Goal: Task Accomplishment & Management: Complete application form

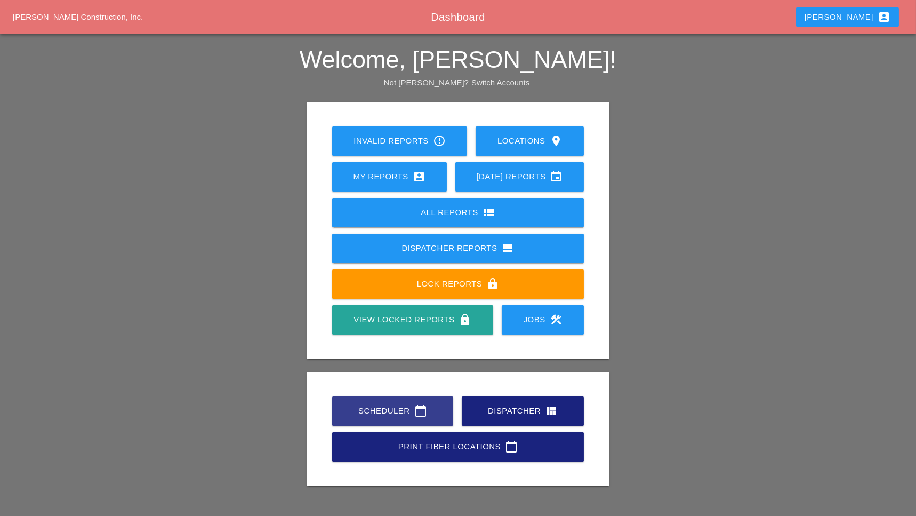
click at [370, 386] on div "Scheduler calendar_today" at bounding box center [392, 410] width 87 height 13
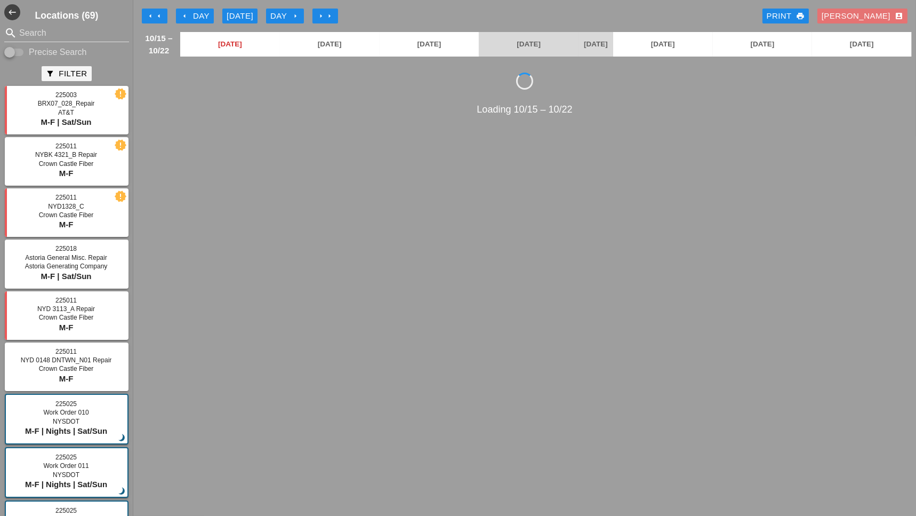
click at [686, 17] on div "Luca account_box" at bounding box center [863, 16] width 82 height 12
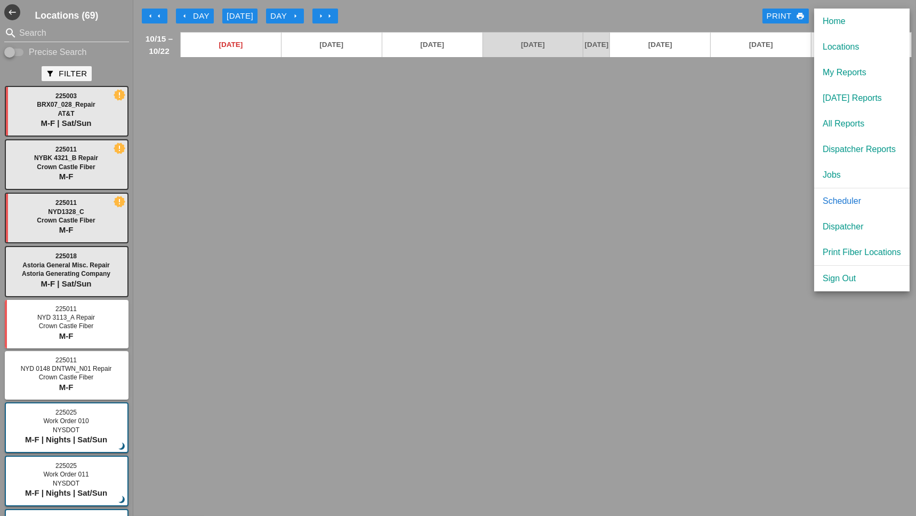
click at [686, 220] on div "Dispatcher" at bounding box center [862, 226] width 78 height 13
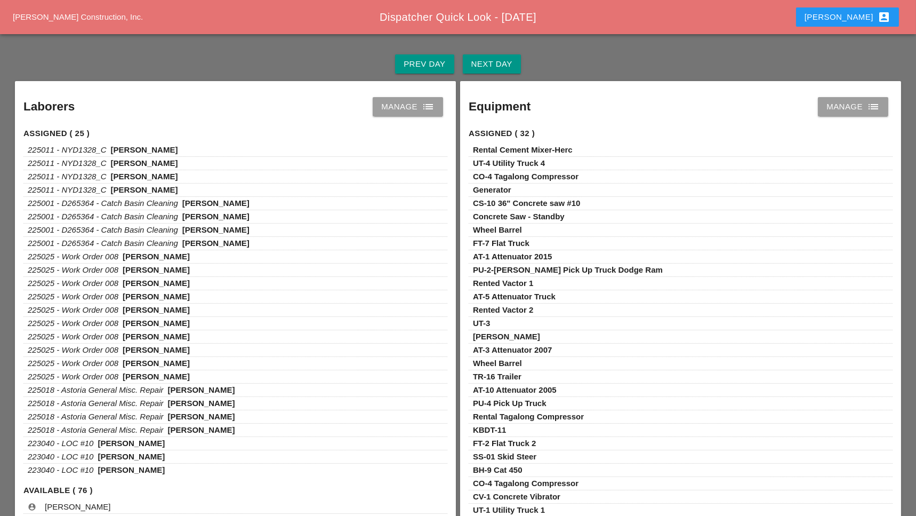
drag, startPoint x: 409, startPoint y: 107, endPoint x: 412, endPoint y: 97, distance: 10.6
click at [409, 107] on div "Manage list" at bounding box center [407, 106] width 53 height 13
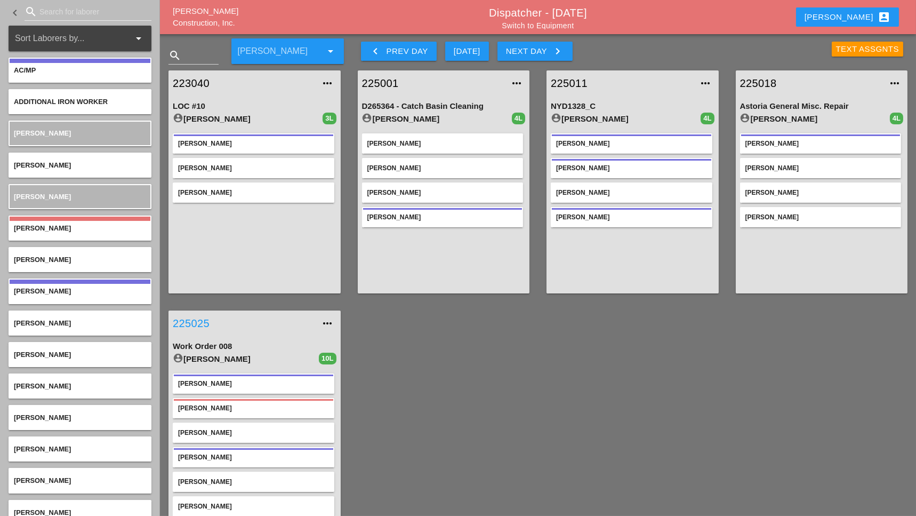
click at [196, 320] on link "225025" at bounding box center [244, 323] width 142 height 16
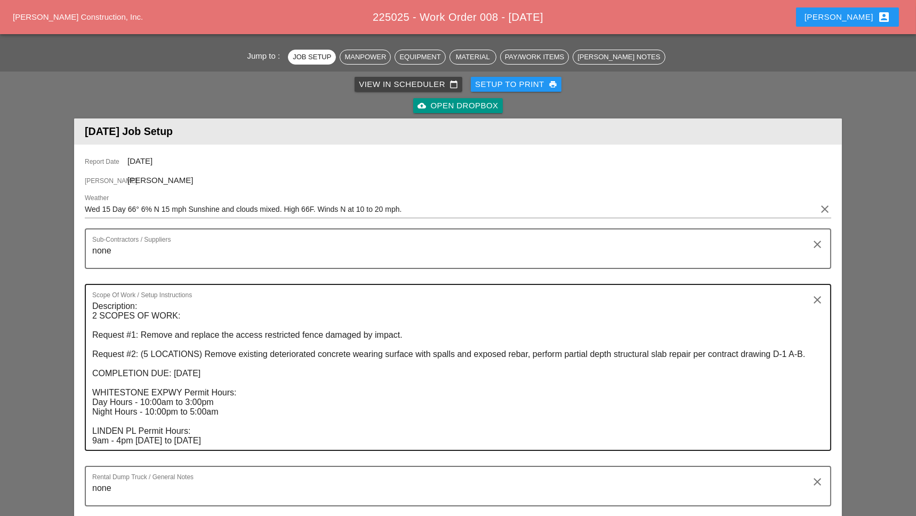
scroll to position [142, 0]
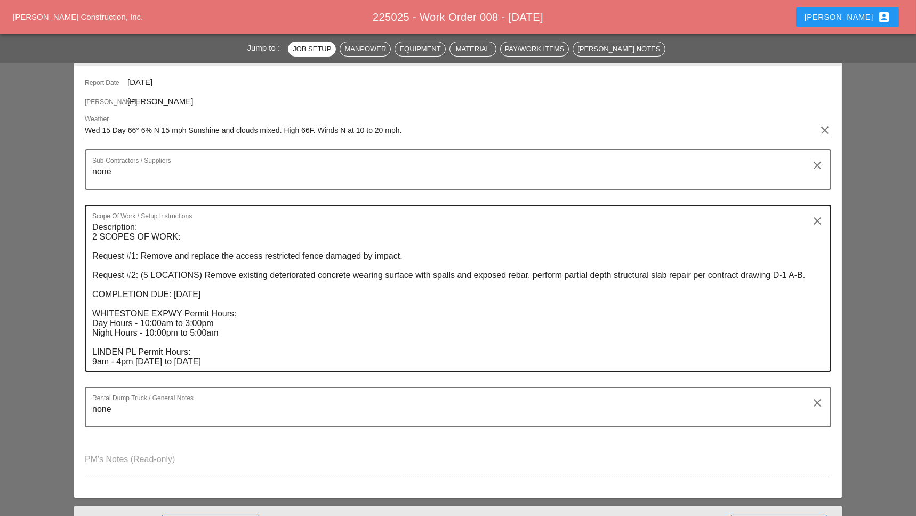
drag, startPoint x: 91, startPoint y: 224, endPoint x: 161, endPoint y: 324, distance: 121.9
click at [161, 324] on div "Scope Of Work / Setup Instructions Description: 2 SCOPES OF WORK: Request #1: R…" at bounding box center [458, 288] width 747 height 167
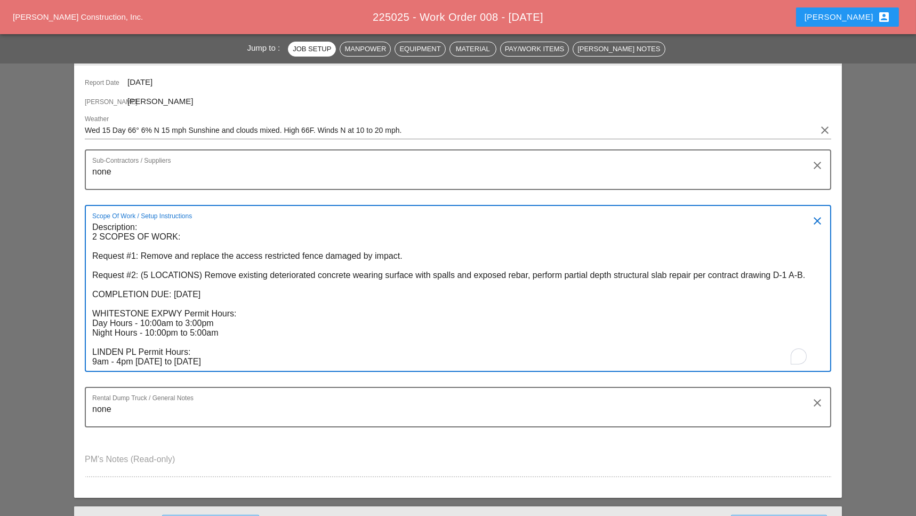
drag, startPoint x: 109, startPoint y: 251, endPoint x: 193, endPoint y: 369, distance: 145.0
click at [183, 365] on div "Scope Of Work / Setup Instructions Description: 2 SCOPES OF WORK: Request #1: R…" at bounding box center [458, 288] width 747 height 167
drag, startPoint x: 108, startPoint y: 353, endPoint x: 94, endPoint y: 224, distance: 129.9
click at [94, 224] on textarea "Description: 2 SCOPES OF WORK: Request #1: Remove and replace the access restri…" at bounding box center [453, 295] width 723 height 152
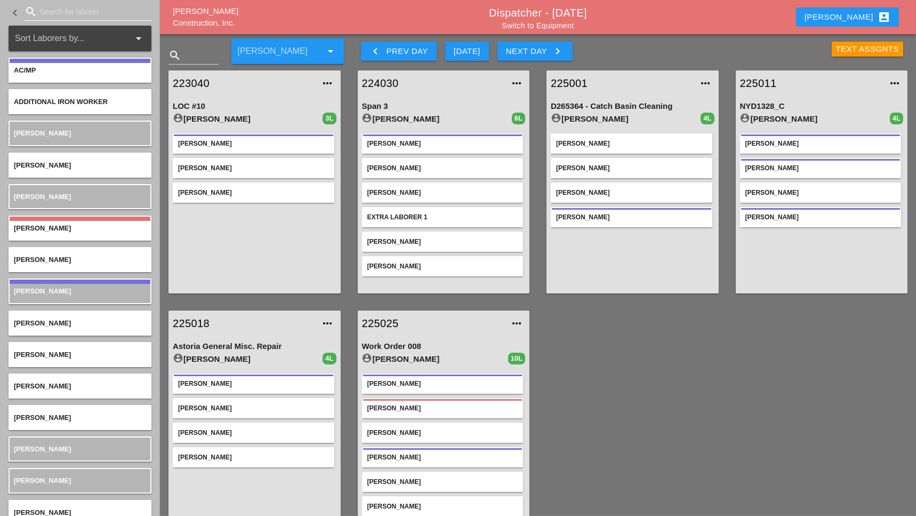
click at [60, 6] on input "Search for laborer" at bounding box center [87, 11] width 97 height 17
click at [548, 43] on button "Next Day keyboard_arrow_right" at bounding box center [535, 51] width 75 height 19
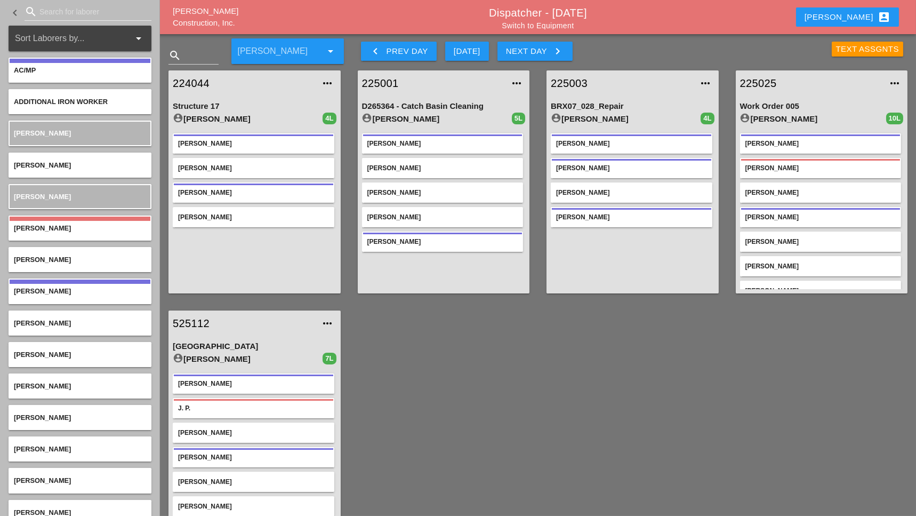
scroll to position [26, 0]
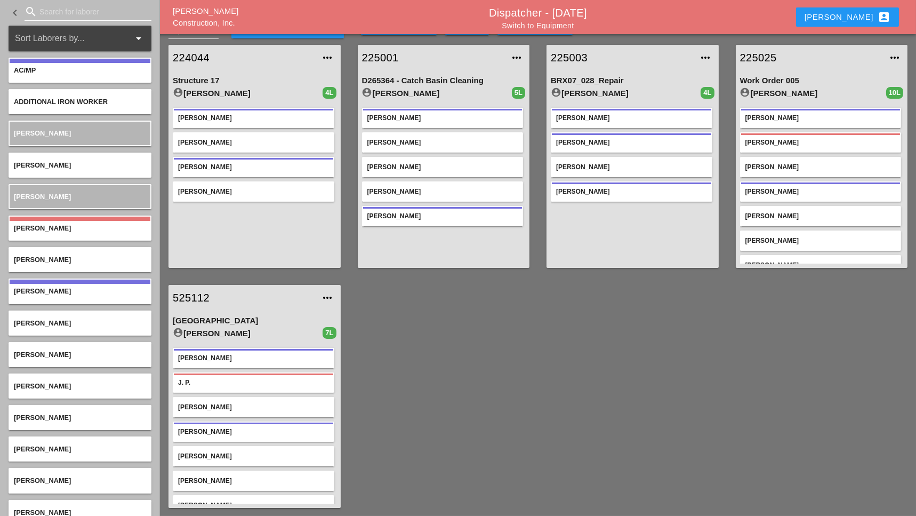
click at [75, 7] on input "Search for laborer" at bounding box center [87, 11] width 97 height 17
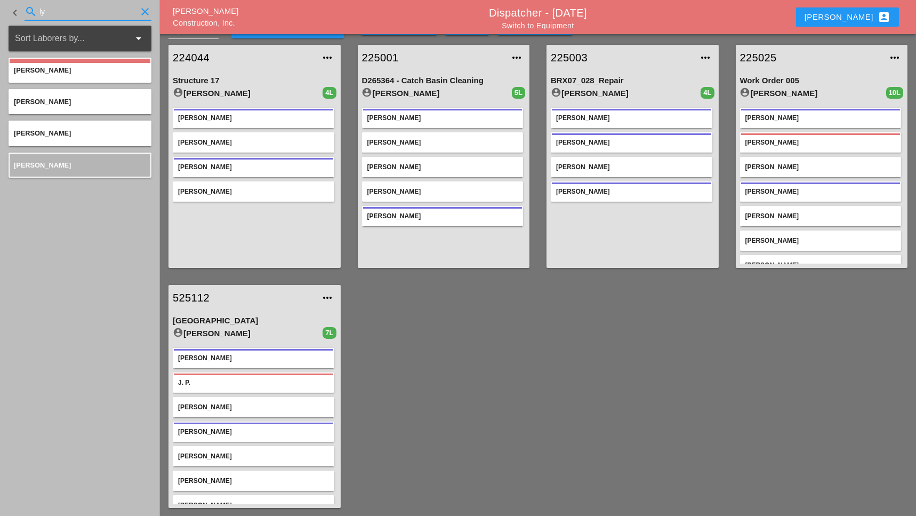
type input "l"
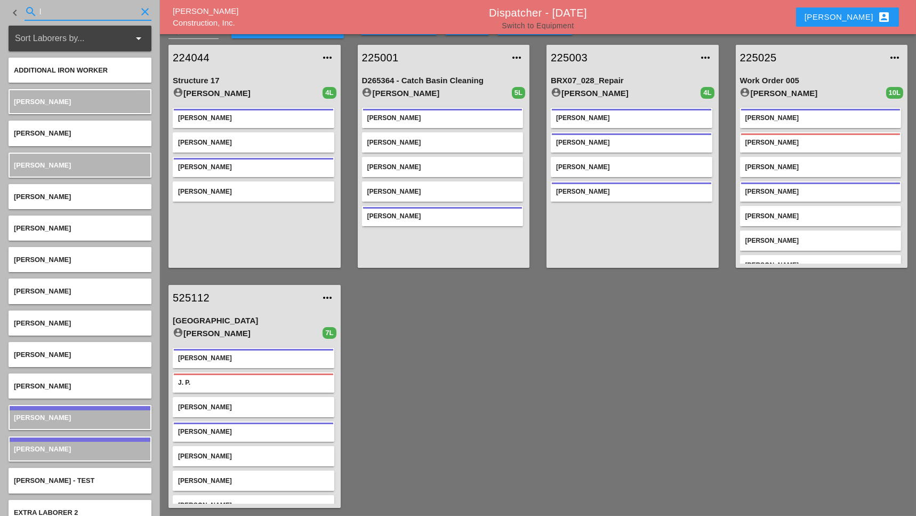
click at [560, 26] on link "Switch to Equipment" at bounding box center [538, 25] width 72 height 9
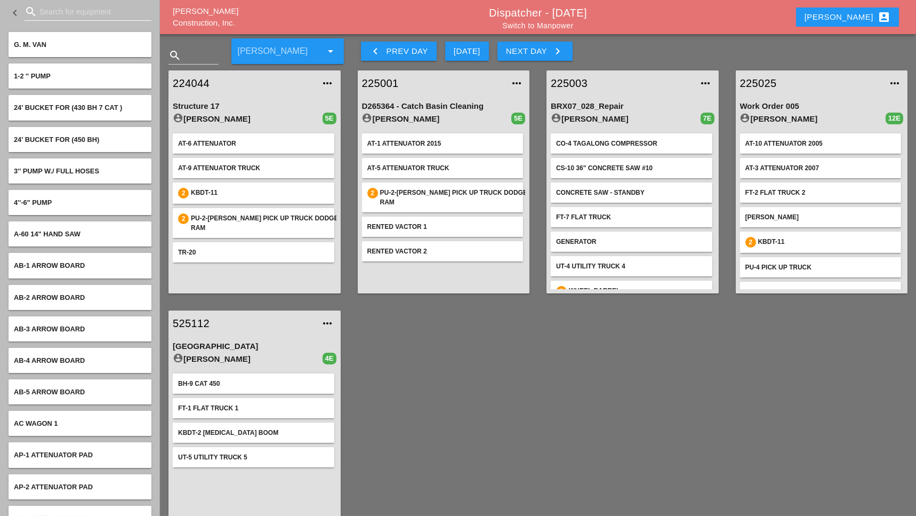
click at [54, 9] on input "Search for equipment" at bounding box center [87, 11] width 97 height 17
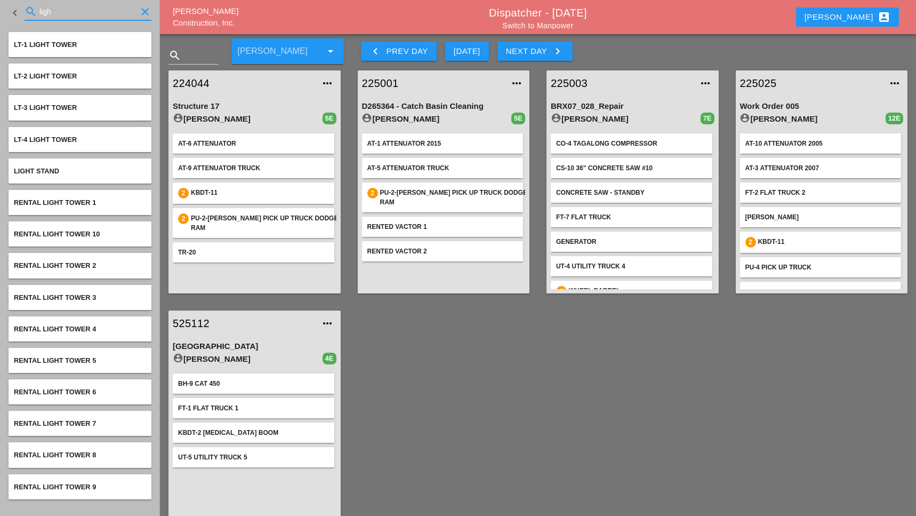
type input "ligh"
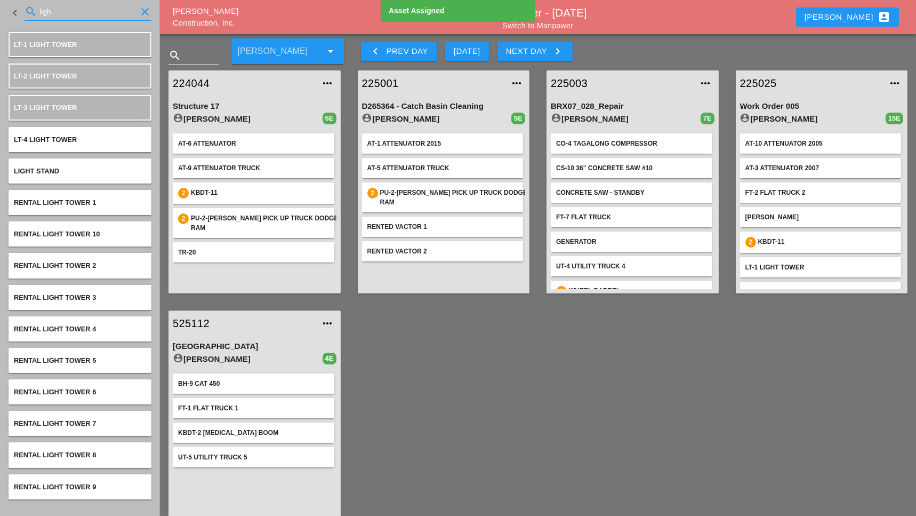
drag, startPoint x: 60, startPoint y: 11, endPoint x: 26, endPoint y: 5, distance: 35.1
click at [26, 5] on div "search ligh clear" at bounding box center [88, 11] width 127 height 17
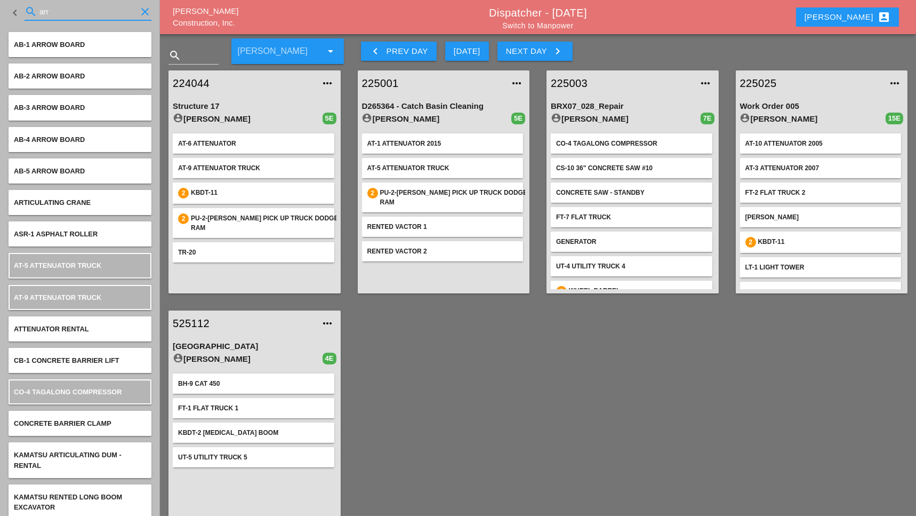
type input "arr"
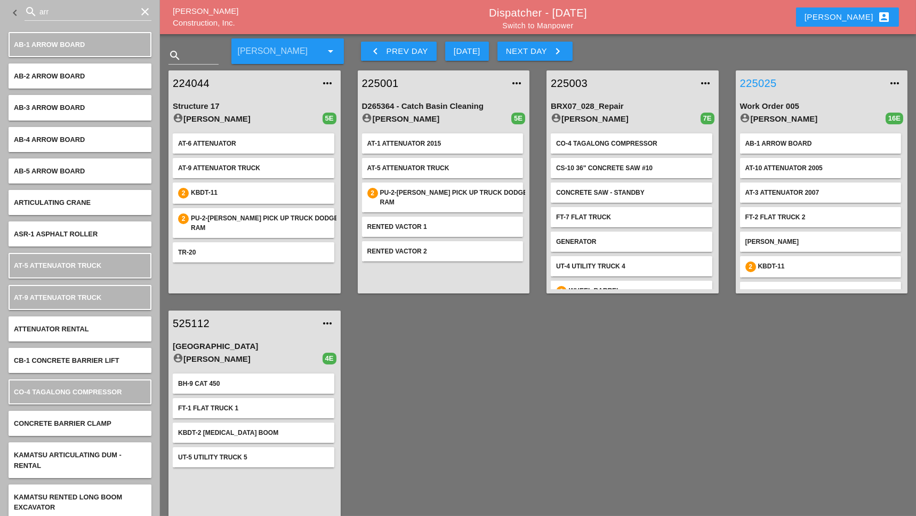
click at [686, 81] on link "225025" at bounding box center [811, 83] width 142 height 16
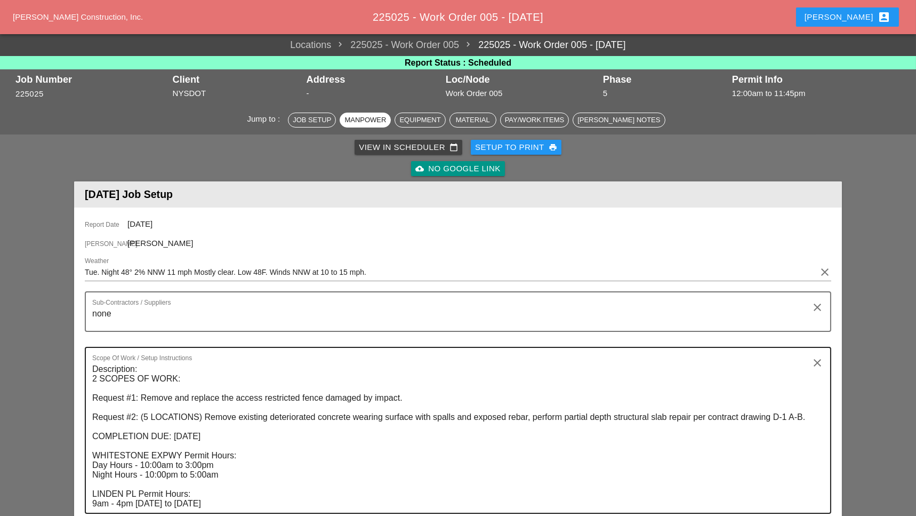
scroll to position [995, 0]
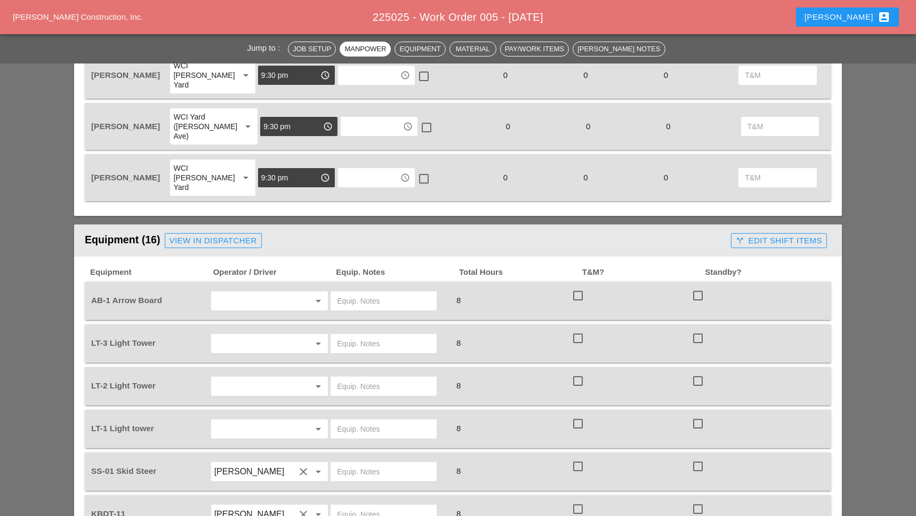
click at [257, 292] on input "text" at bounding box center [254, 300] width 81 height 17
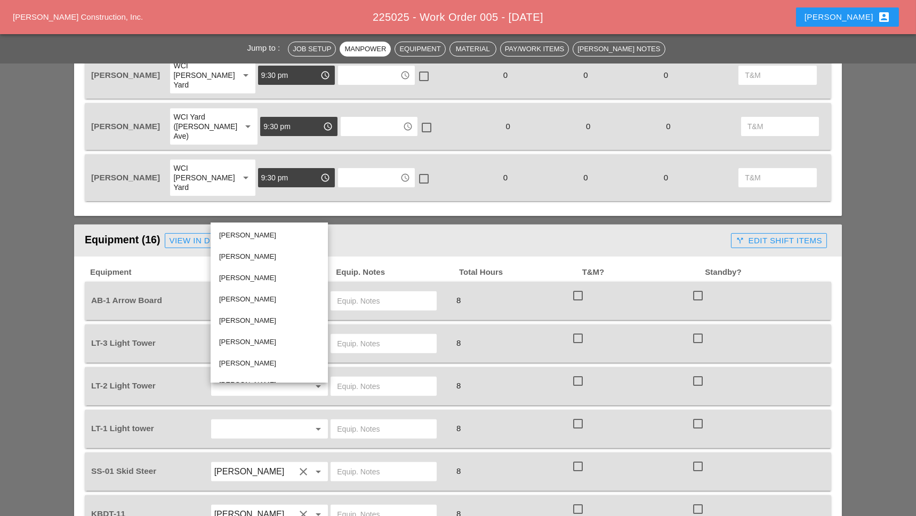
click at [379, 292] on input "text" at bounding box center [383, 300] width 93 height 17
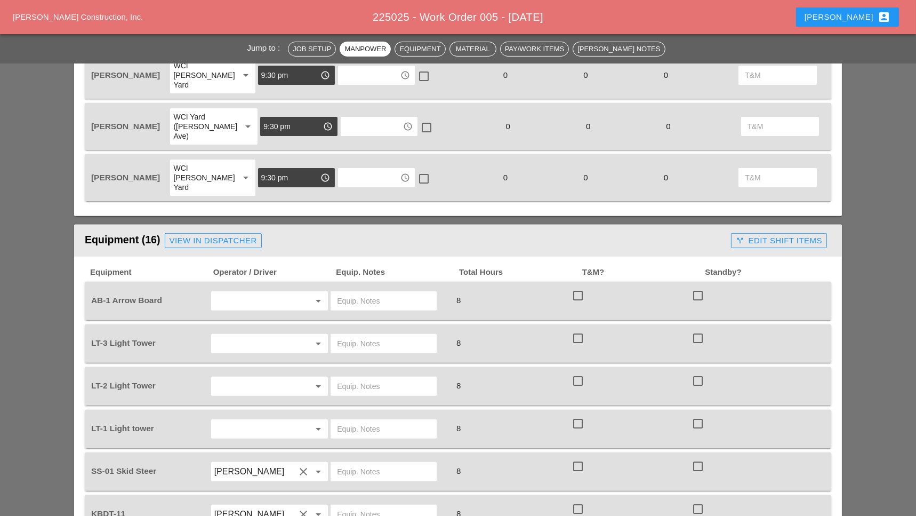
click at [345, 335] on input "text" at bounding box center [383, 343] width 93 height 17
click at [241, 292] on input "text" at bounding box center [254, 300] width 81 height 17
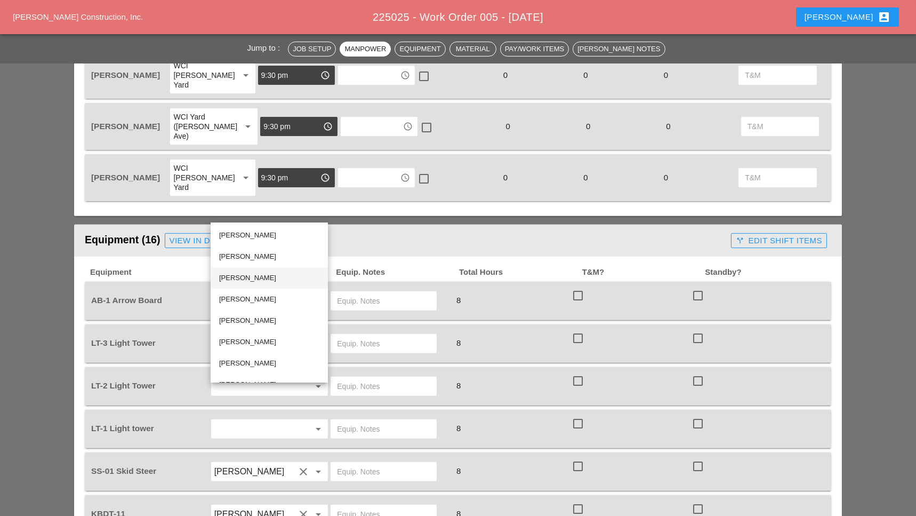
click at [252, 275] on div "[PERSON_NAME]" at bounding box center [269, 277] width 100 height 13
type input "[PERSON_NAME]"
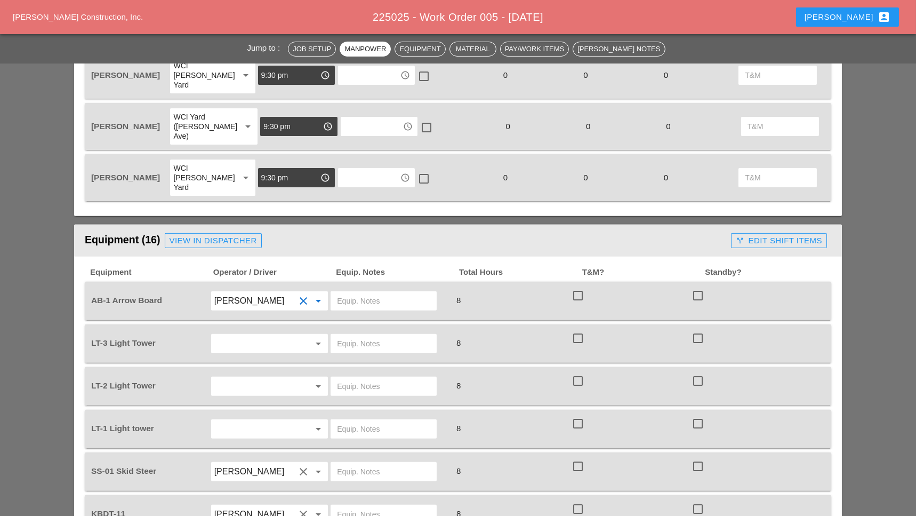
click at [243, 335] on input "text" at bounding box center [254, 343] width 81 height 17
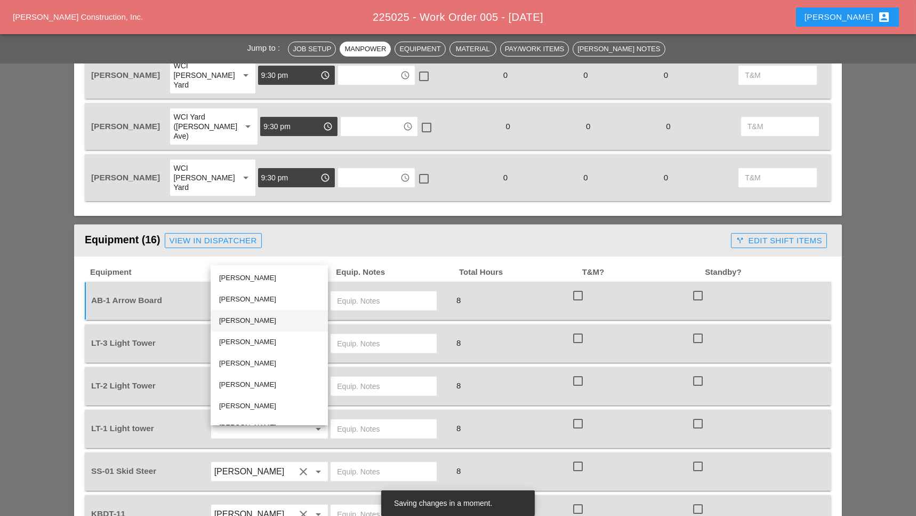
click at [244, 317] on div "[PERSON_NAME]" at bounding box center [269, 320] width 100 height 13
type input "[PERSON_NAME]"
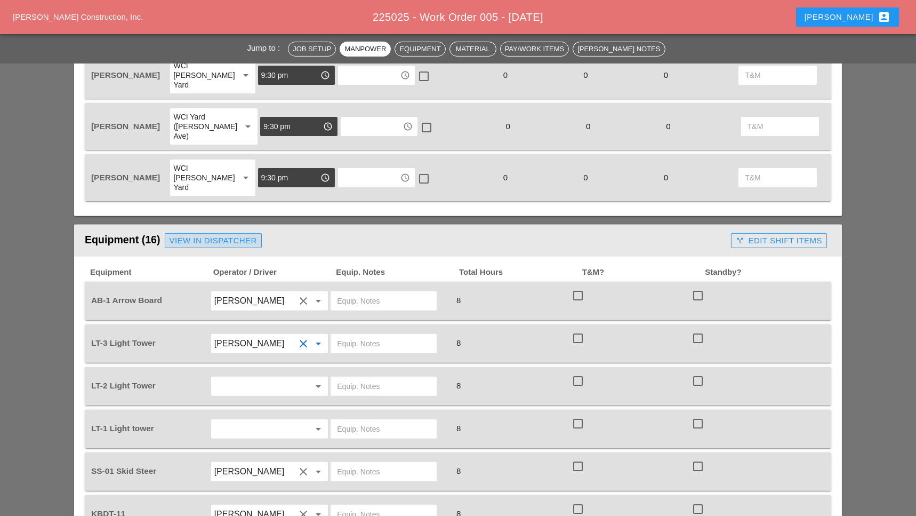
click at [246, 235] on div "View in Dispatcher" at bounding box center [213, 241] width 87 height 12
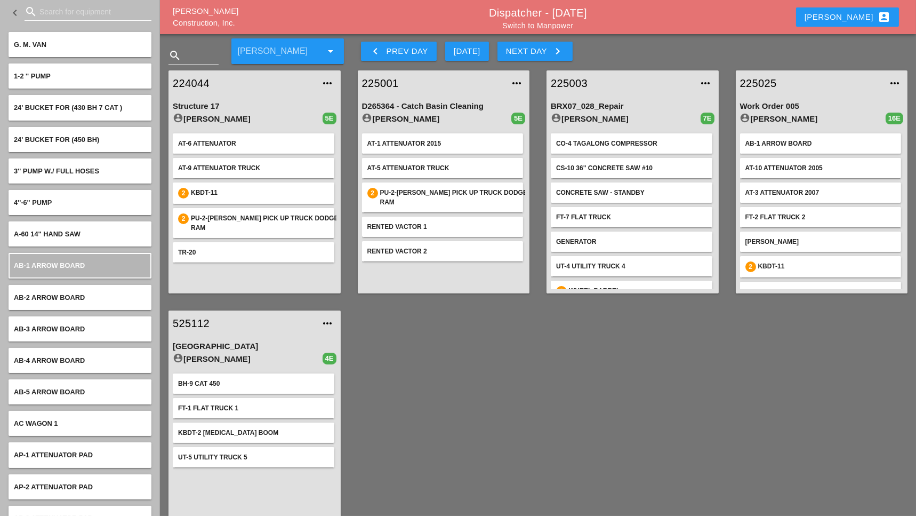
click at [51, 11] on input "Search for equipment" at bounding box center [87, 11] width 97 height 17
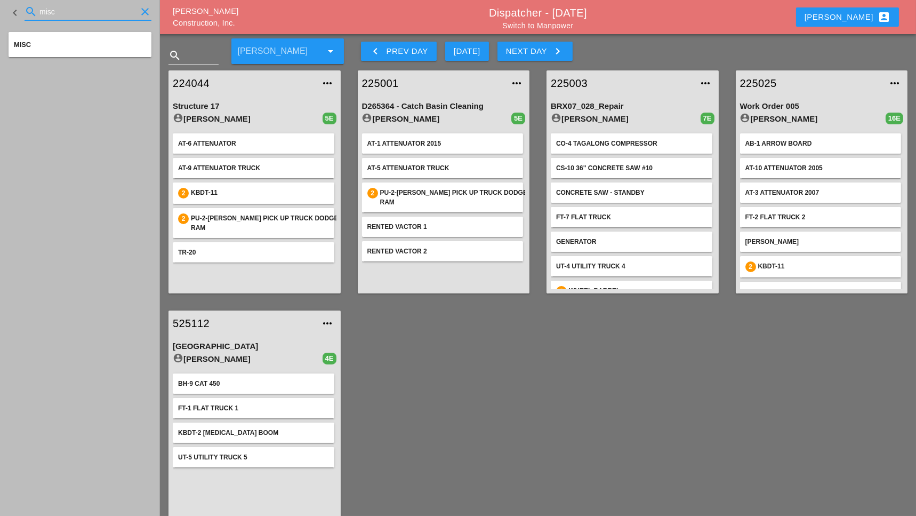
type input "misc"
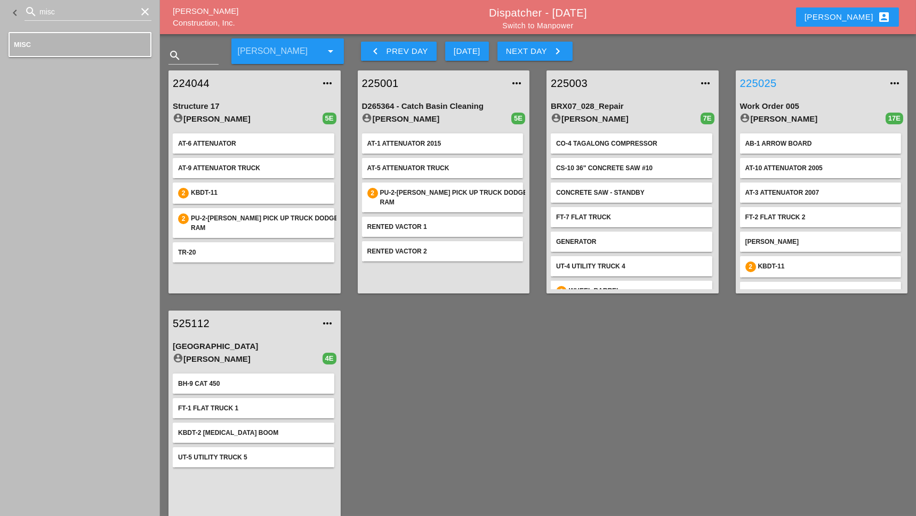
click at [686, 77] on link "225025" at bounding box center [811, 83] width 142 height 16
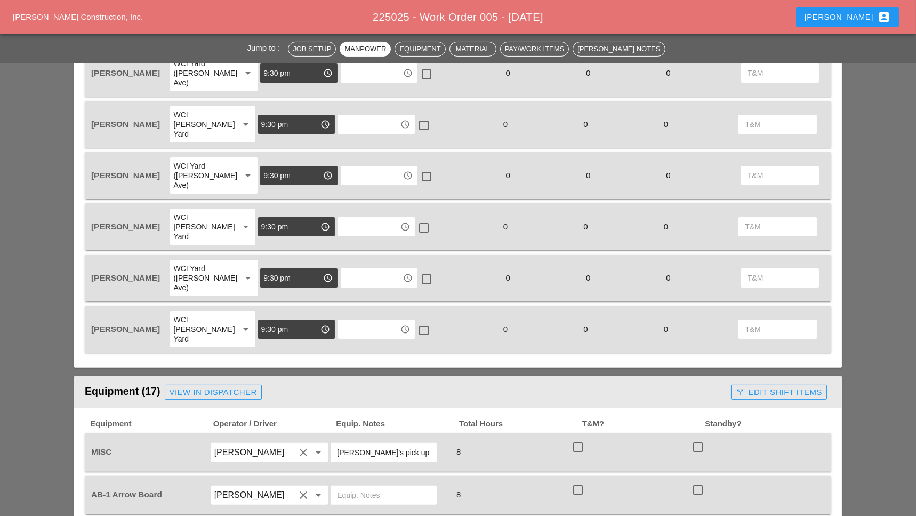
scroll to position [853, 0]
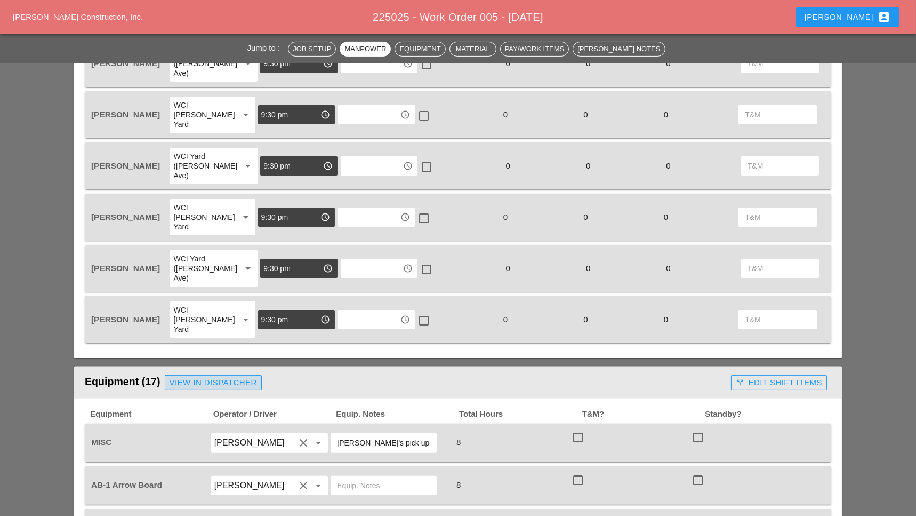
click at [238, 376] on div "View in Dispatcher" at bounding box center [213, 382] width 87 height 12
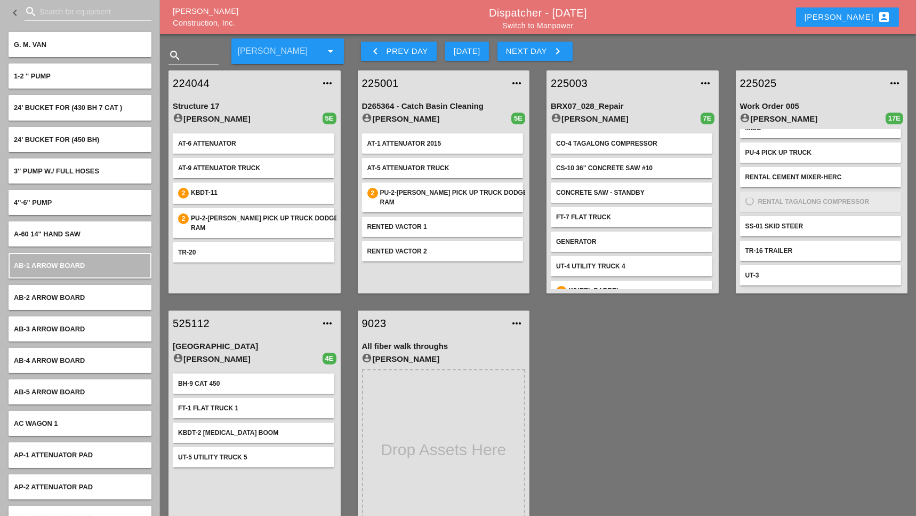
scroll to position [261, 0]
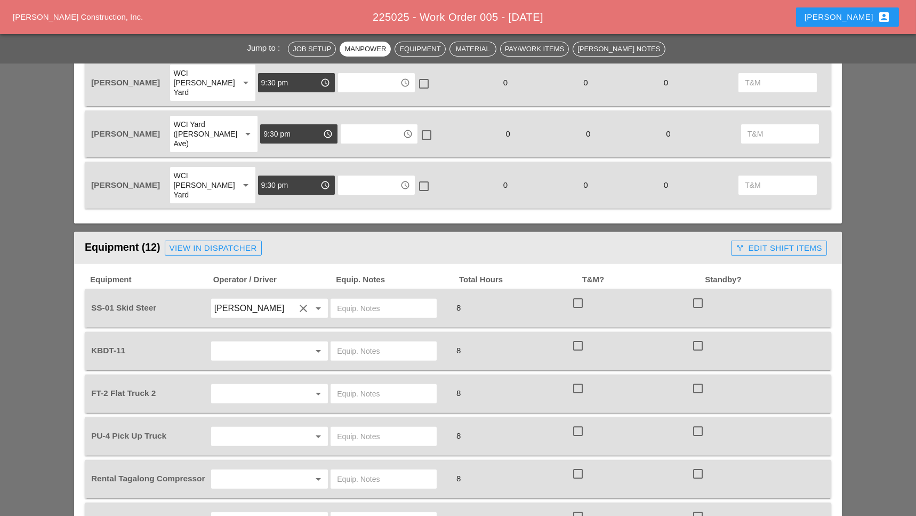
scroll to position [995, 0]
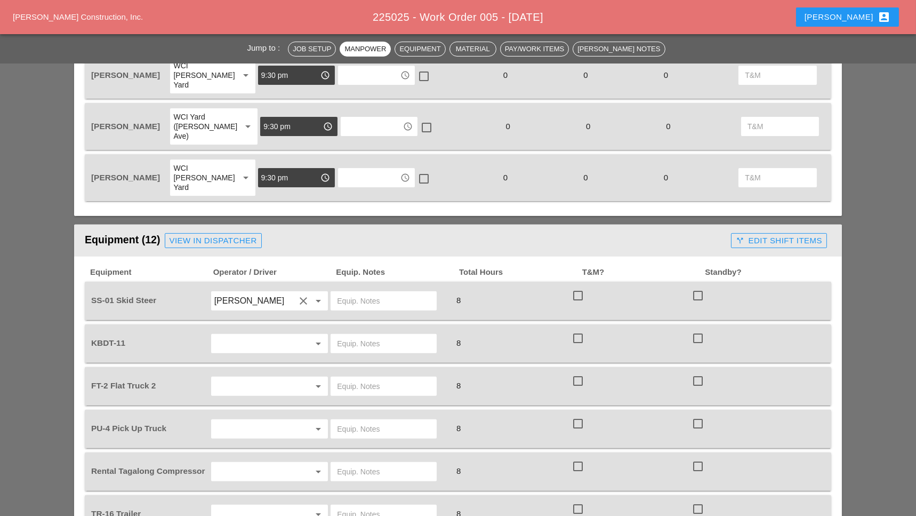
click at [236, 335] on input "text" at bounding box center [254, 343] width 81 height 17
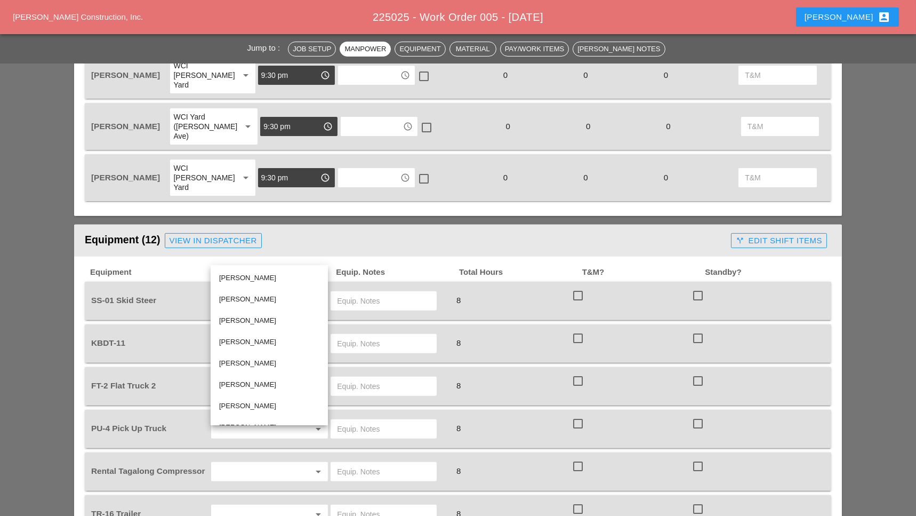
click at [244, 400] on div "[PERSON_NAME]" at bounding box center [269, 405] width 100 height 13
type input "[PERSON_NAME]"
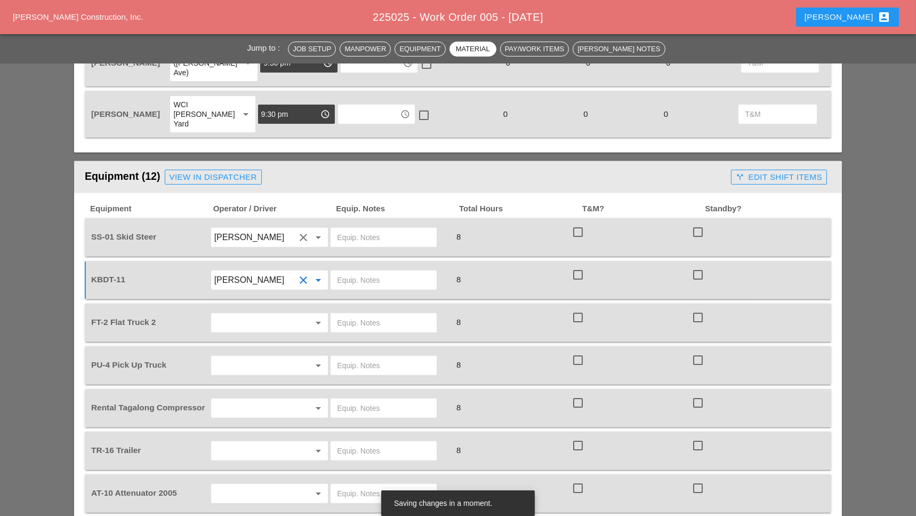
scroll to position [1137, 0]
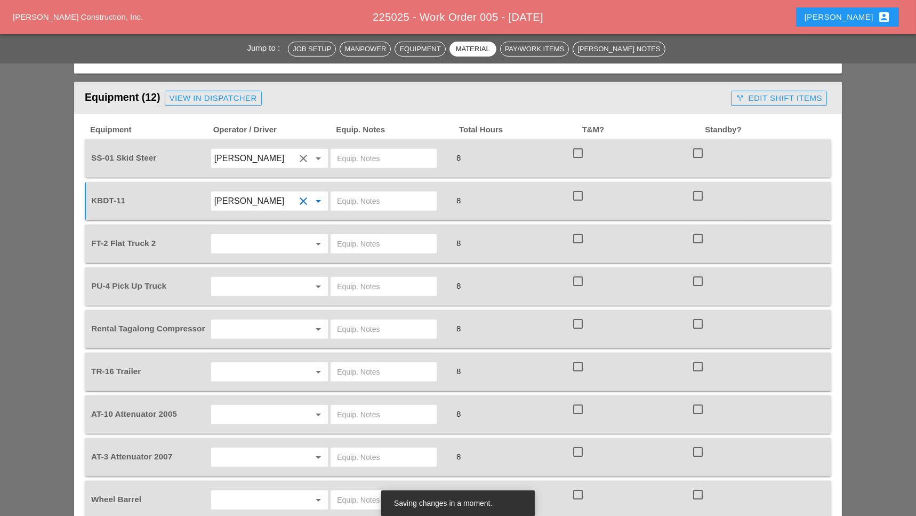
click at [228, 235] on input "text" at bounding box center [254, 243] width 81 height 17
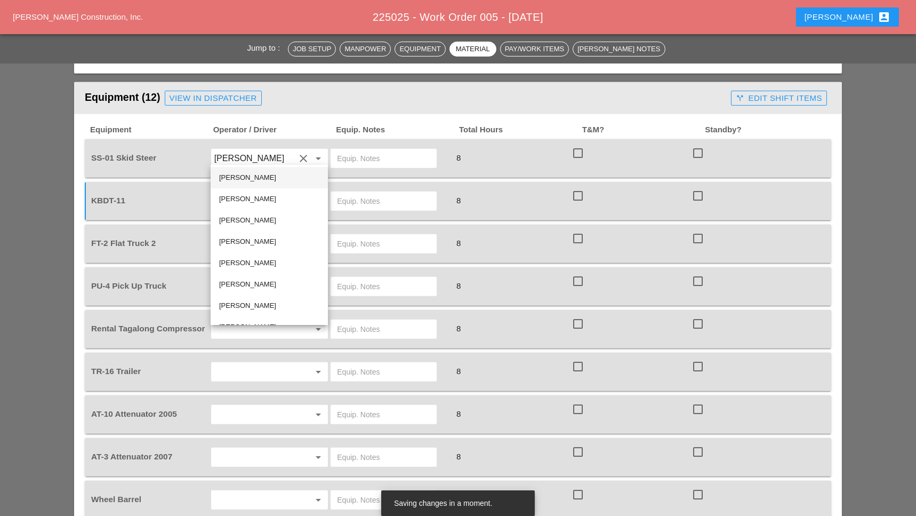
click at [239, 176] on div "[PERSON_NAME]" at bounding box center [269, 177] width 100 height 13
type input "[PERSON_NAME]"
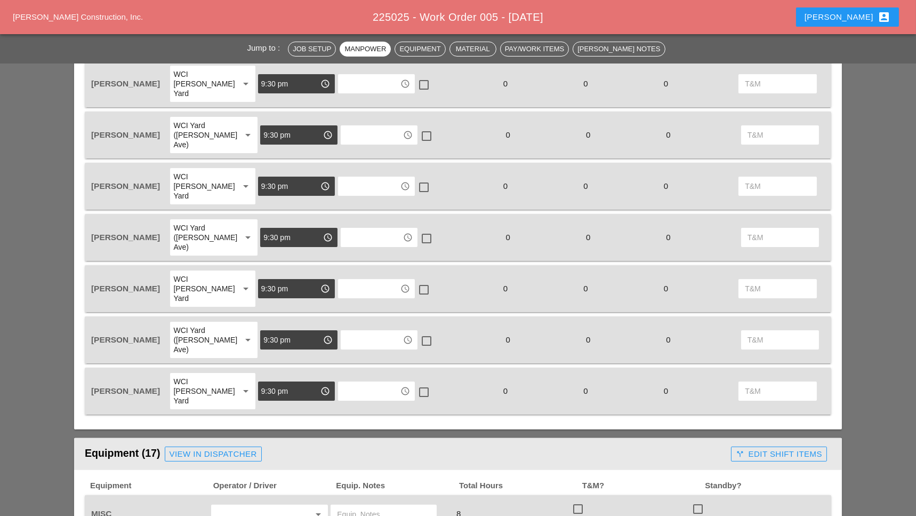
scroll to position [924, 0]
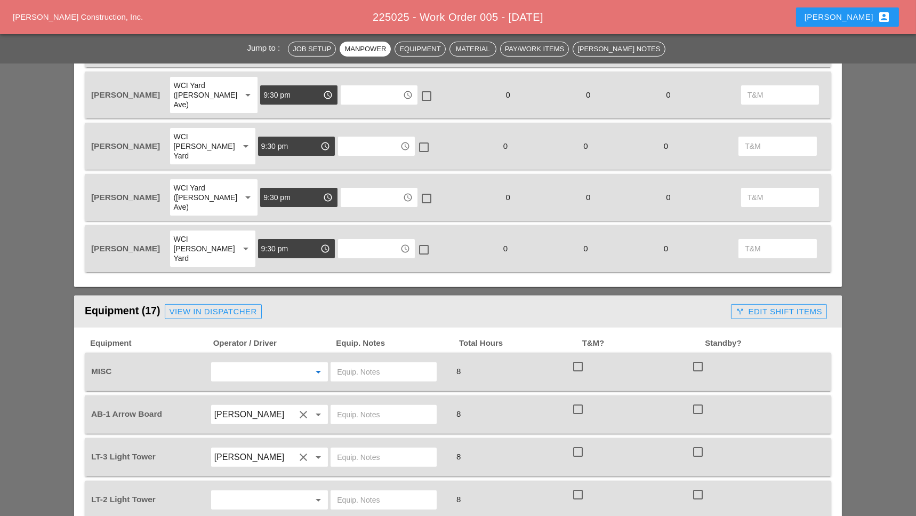
click at [241, 363] on input "text" at bounding box center [254, 371] width 81 height 17
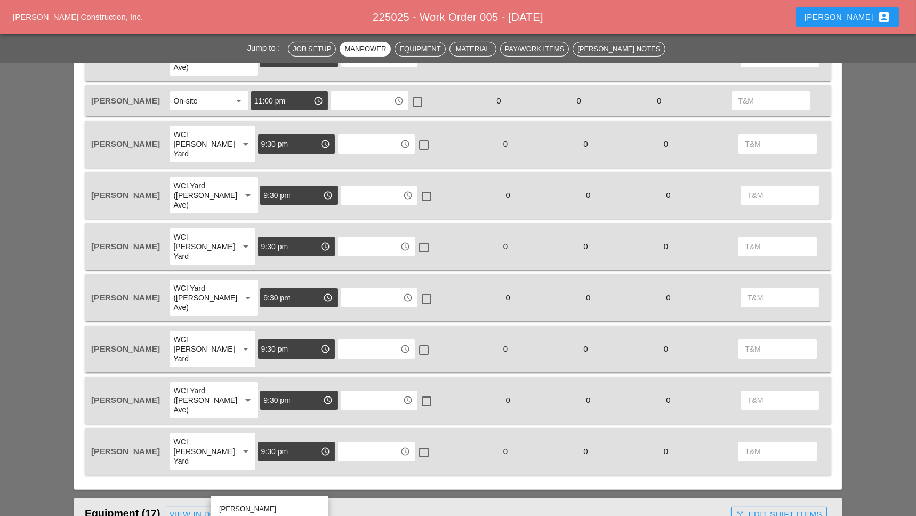
scroll to position [640, 0]
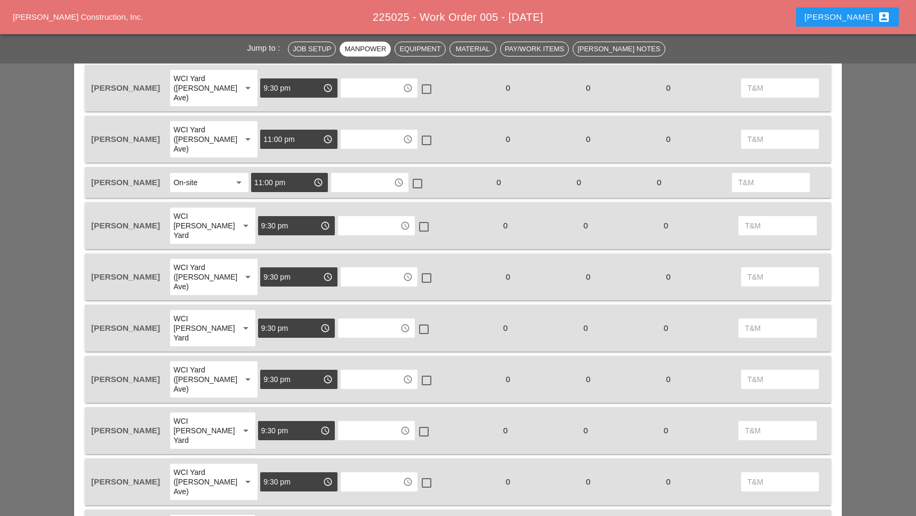
drag, startPoint x: 416, startPoint y: 82, endPoint x: 367, endPoint y: 149, distance: 83.2
click at [699, 11] on div "225025 - Work Order 005 - [DATE]" at bounding box center [458, 17] width 594 height 16
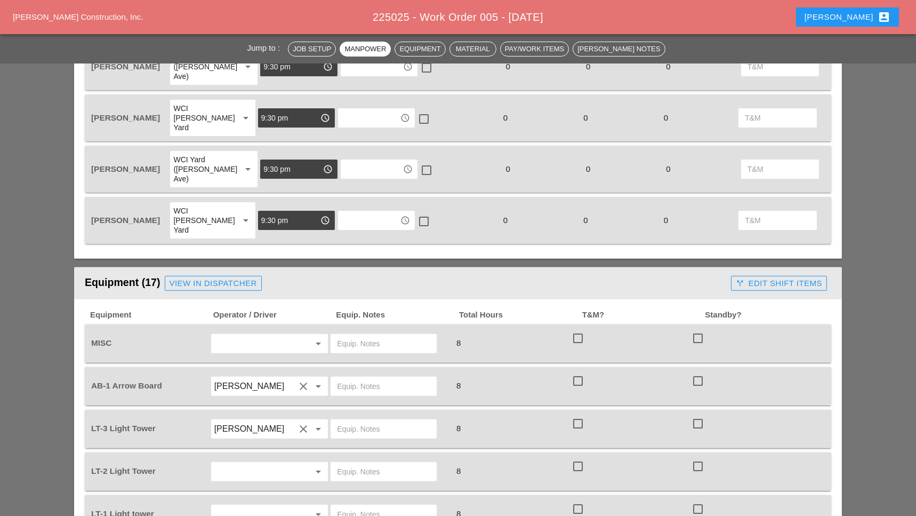
scroll to position [924, 0]
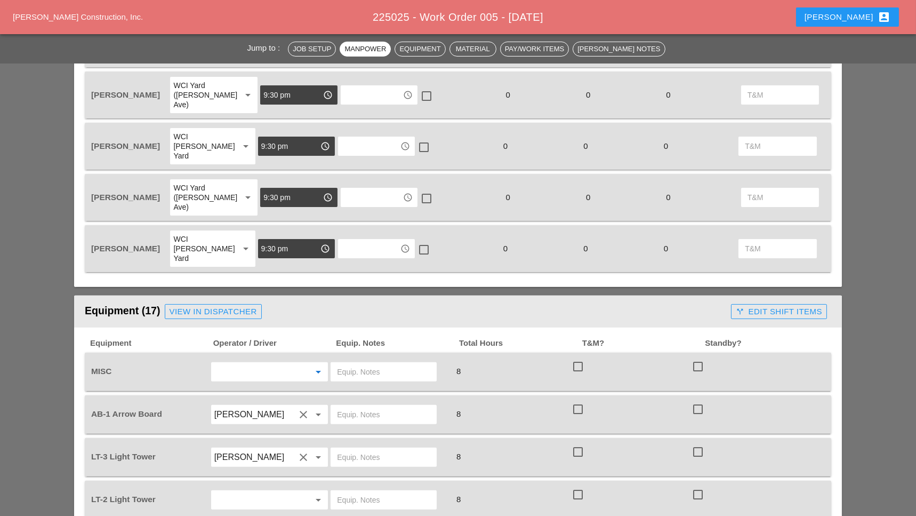
click at [230, 363] on input "text" at bounding box center [254, 371] width 81 height 17
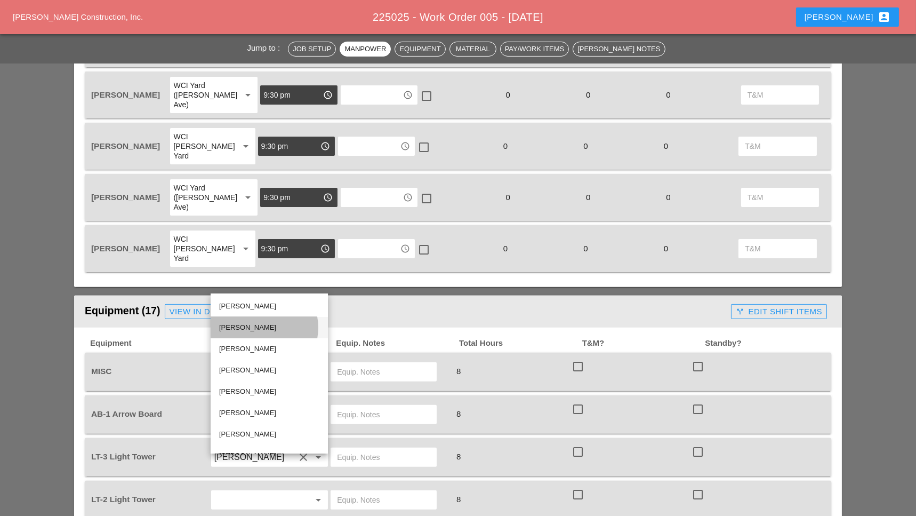
click at [247, 322] on div "[PERSON_NAME]" at bounding box center [269, 327] width 100 height 13
type input "[PERSON_NAME]"
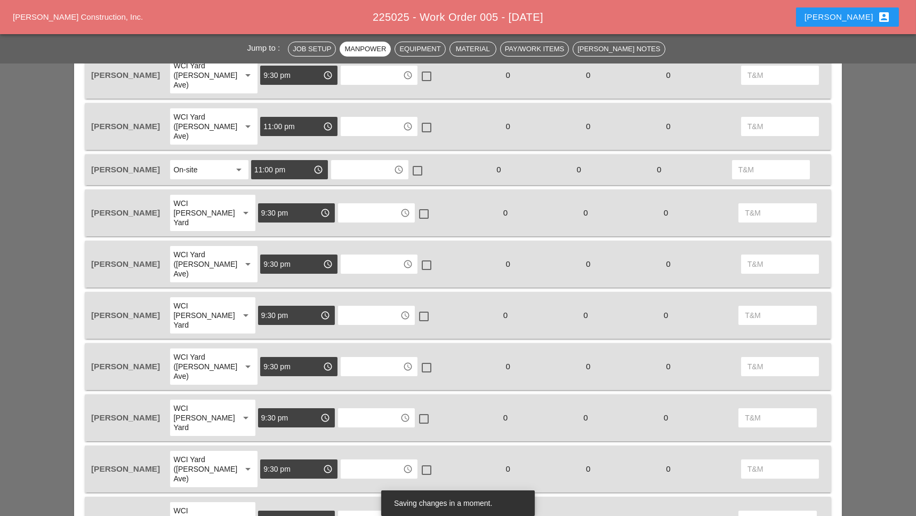
scroll to position [640, 0]
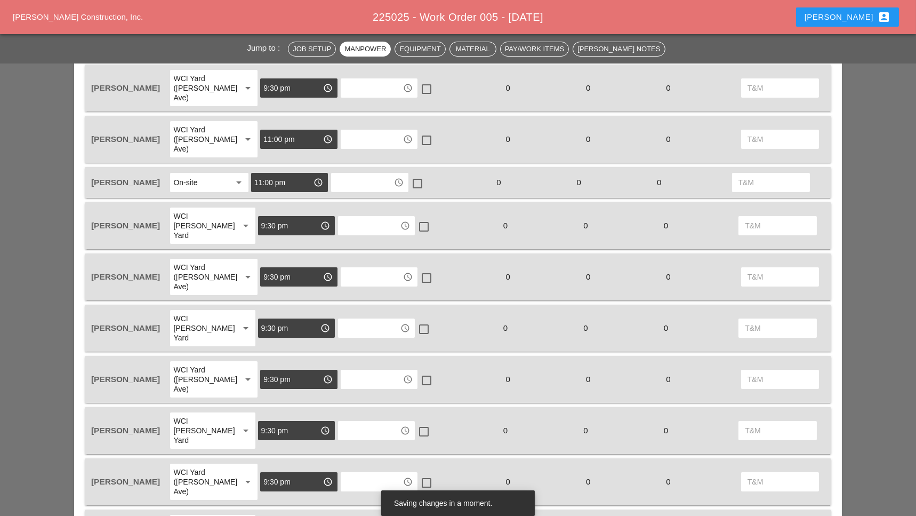
click at [196, 211] on div "WCI [PERSON_NAME] Yard" at bounding box center [201, 225] width 57 height 29
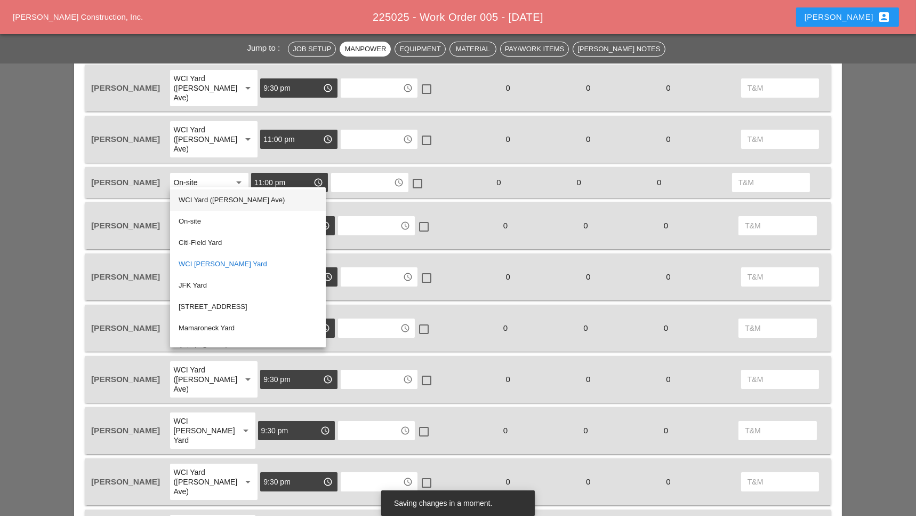
click at [201, 201] on div "WCI Yard ([PERSON_NAME] Ave)" at bounding box center [248, 200] width 139 height 13
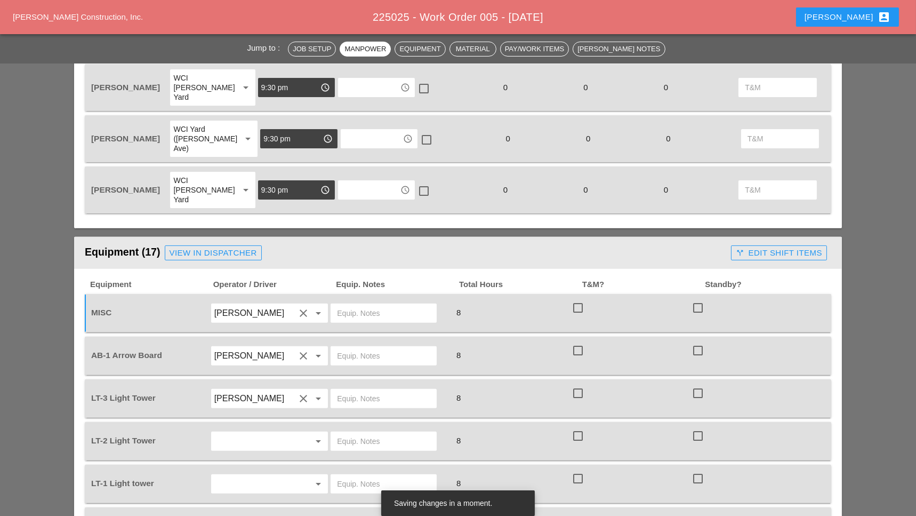
scroll to position [995, 0]
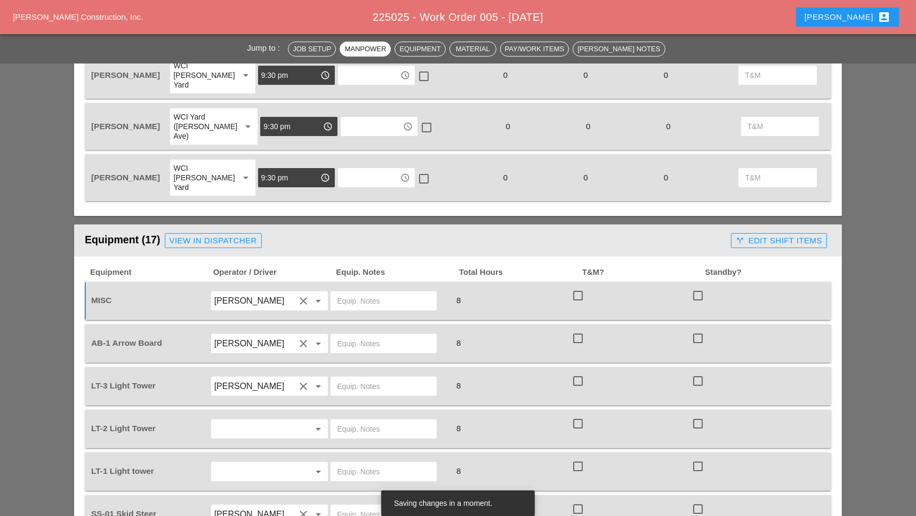
click at [356, 292] on input "text" at bounding box center [383, 300] width 93 height 17
type input "[PERSON_NAME]'s pick up tk"
click at [345, 335] on input "text" at bounding box center [383, 343] width 93 height 17
type input "City field"
click at [349, 378] on input "text" at bounding box center [383, 386] width 93 height 17
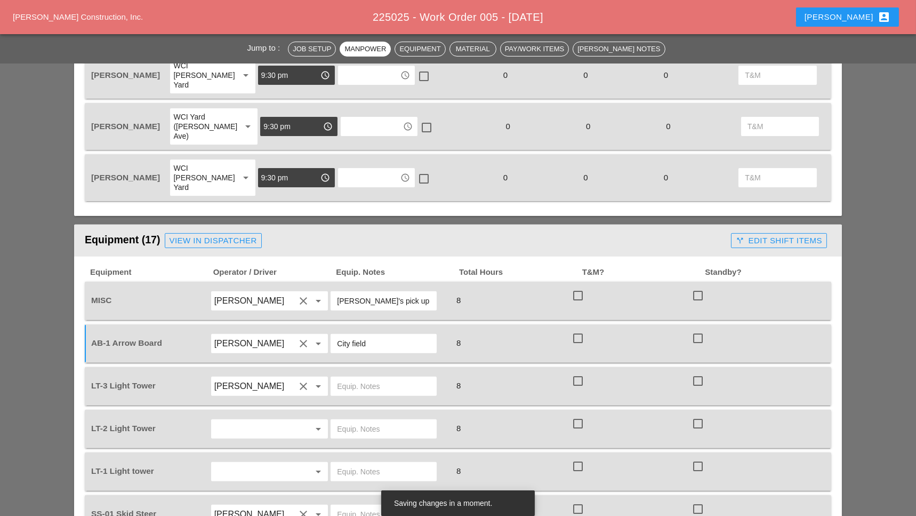
drag, startPoint x: 375, startPoint y: 252, endPoint x: 324, endPoint y: 246, distance: 51.5
click at [324, 329] on div "AB-1 Arrow Board Luca Gambardella clear arrow_drop_down City field 8 check_box_…" at bounding box center [450, 344] width 722 height 30
click at [372, 335] on input "City field" at bounding box center [383, 343] width 93 height 17
click at [359, 371] on div at bounding box center [390, 386] width 121 height 30
click at [357, 378] on input "text" at bounding box center [383, 386] width 93 height 17
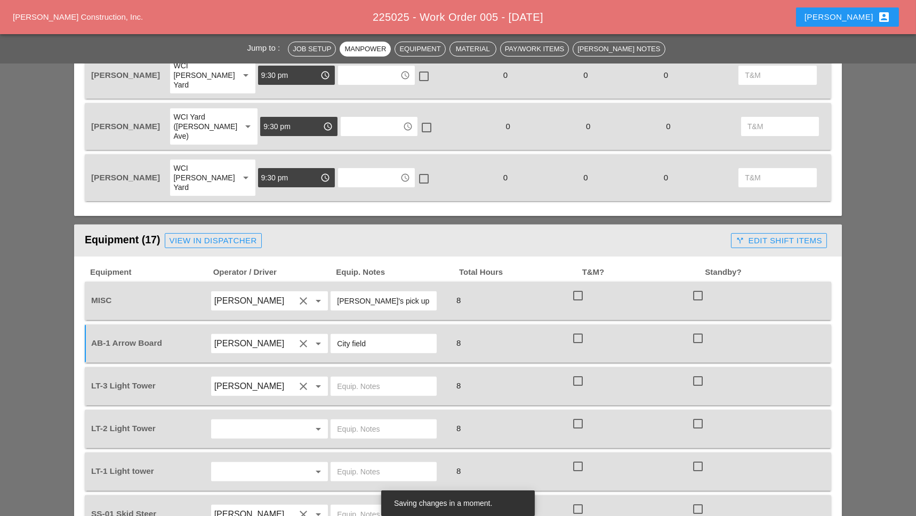
paste input "City field"
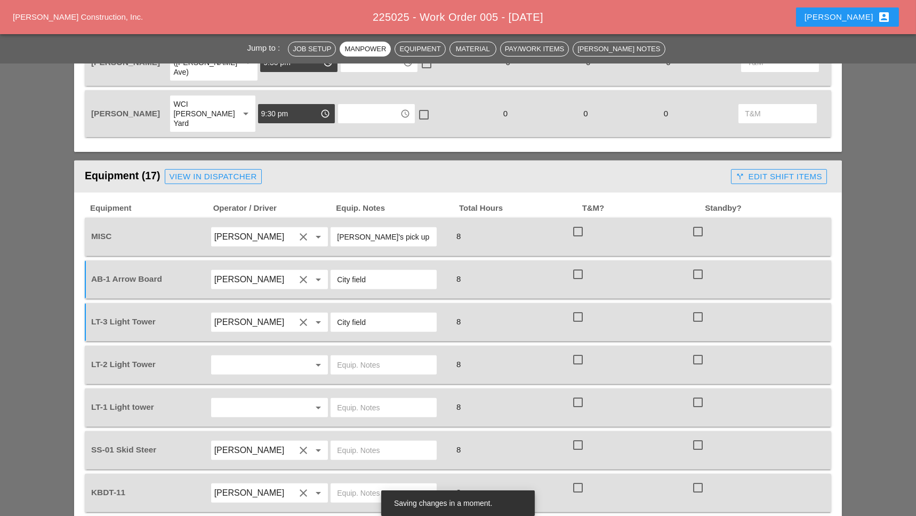
scroll to position [1067, 0]
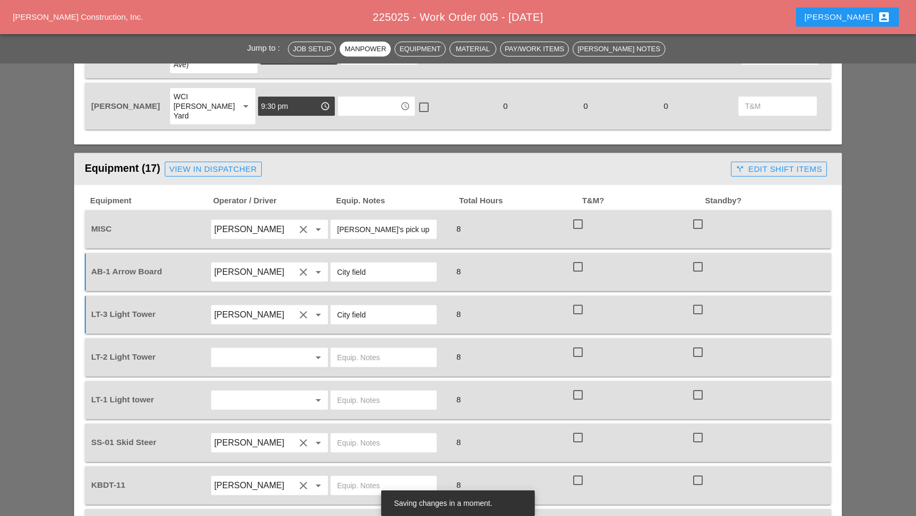
type input "City field"
click at [249, 349] on input "text" at bounding box center [254, 357] width 81 height 17
click at [245, 311] on div "Al berto Barajas Flores" at bounding box center [269, 312] width 100 height 13
type input "[PERSON_NAME]"
click at [353, 349] on input "text" at bounding box center [383, 357] width 93 height 17
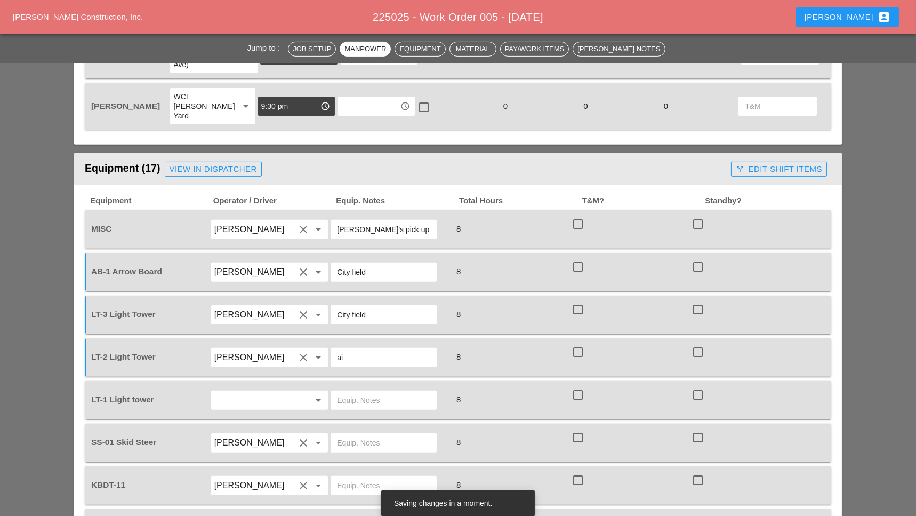
type input "a"
type input "Main Yard"
click at [243, 391] on input "text" at bounding box center [254, 399] width 81 height 17
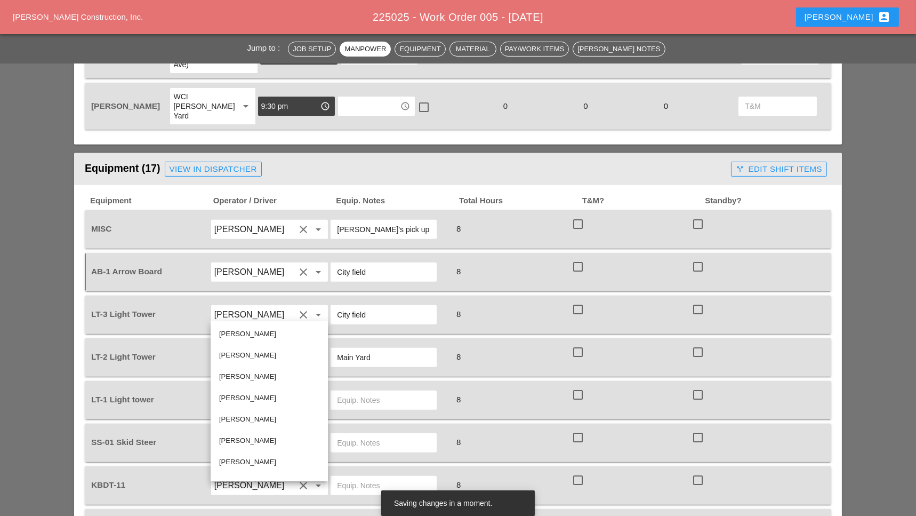
scroll to position [57, 0]
click at [241, 444] on div "[PERSON_NAME]" at bounding box center [269, 447] width 100 height 13
type input "[PERSON_NAME]"
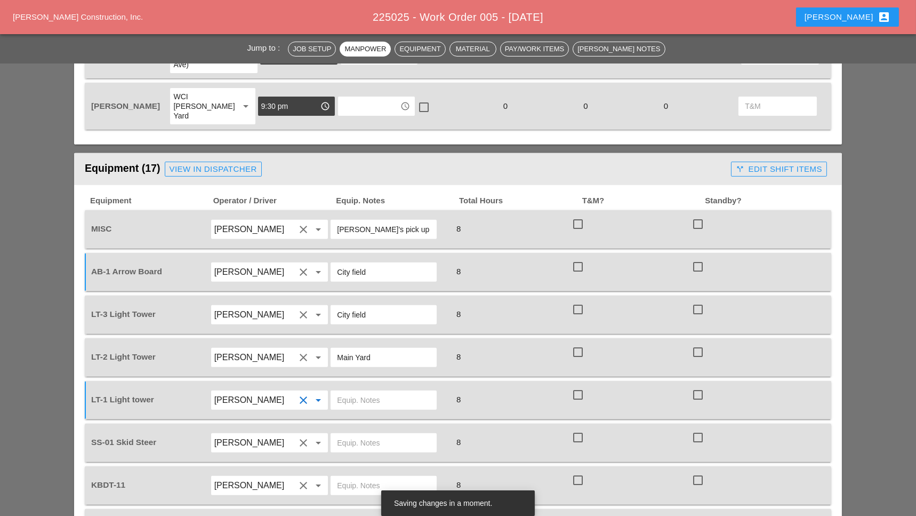
click at [363, 391] on input "text" at bounding box center [383, 399] width 93 height 17
type input "main yard"
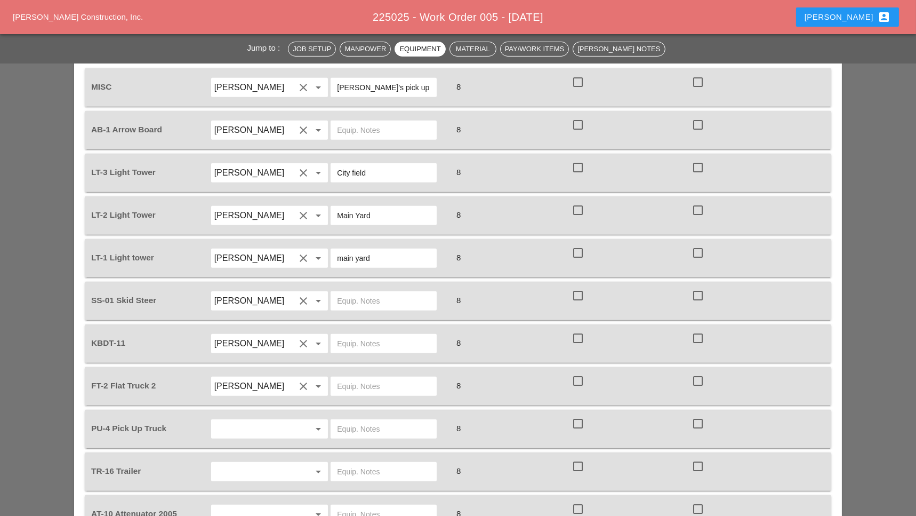
scroll to position [1280, 0]
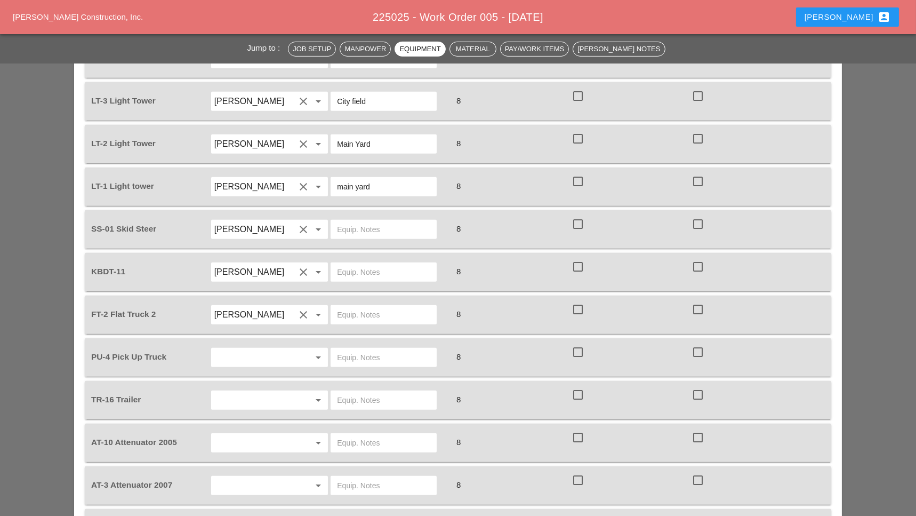
click at [241, 349] on input "text" at bounding box center [254, 357] width 81 height 17
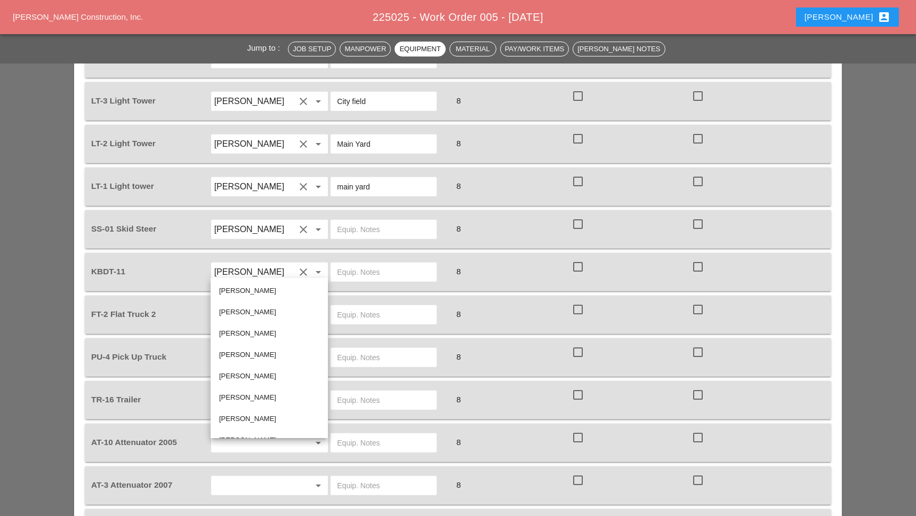
click at [249, 330] on div "[PERSON_NAME]" at bounding box center [269, 333] width 100 height 13
type input "[PERSON_NAME]"
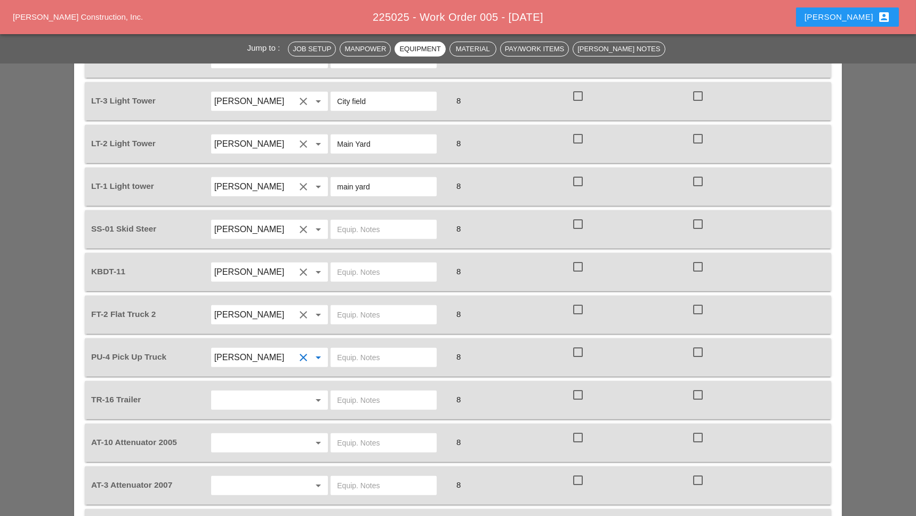
click at [250, 391] on input "text" at bounding box center [254, 399] width 81 height 17
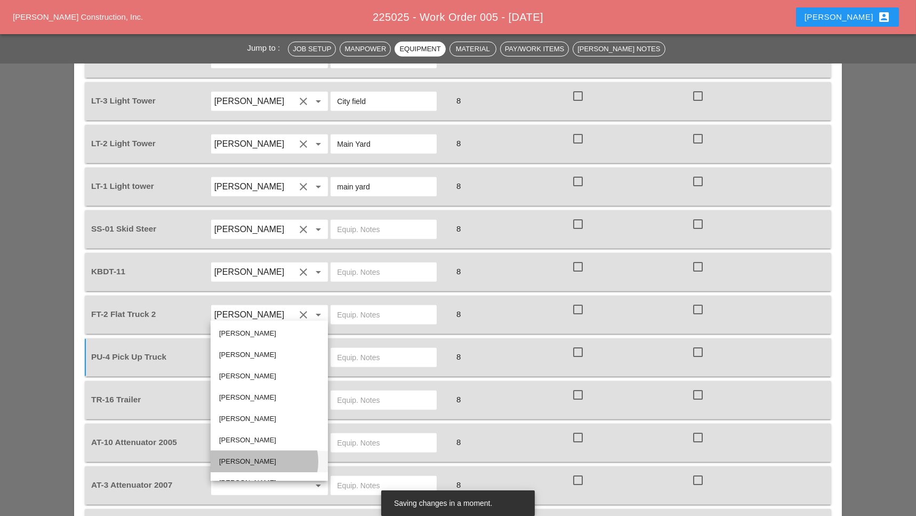
click at [239, 457] on div "[PERSON_NAME]" at bounding box center [269, 461] width 100 height 13
type input "[PERSON_NAME]"
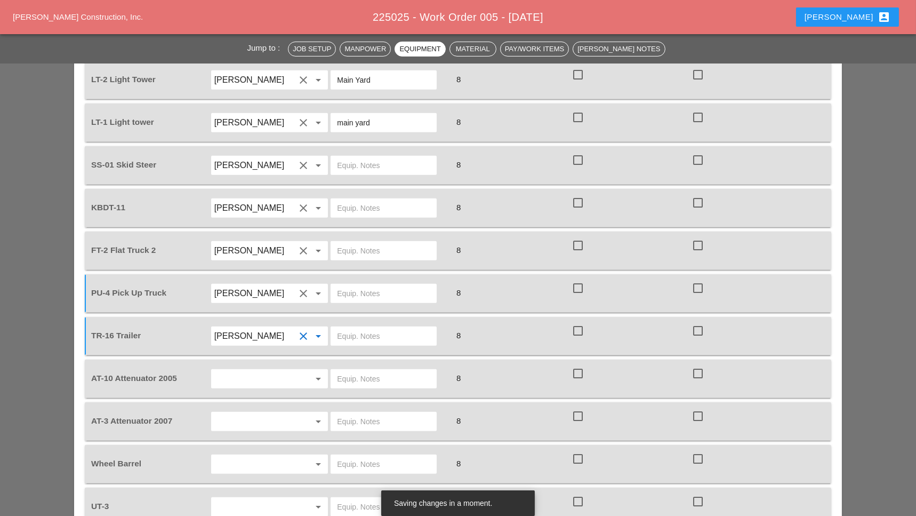
scroll to position [1351, 0]
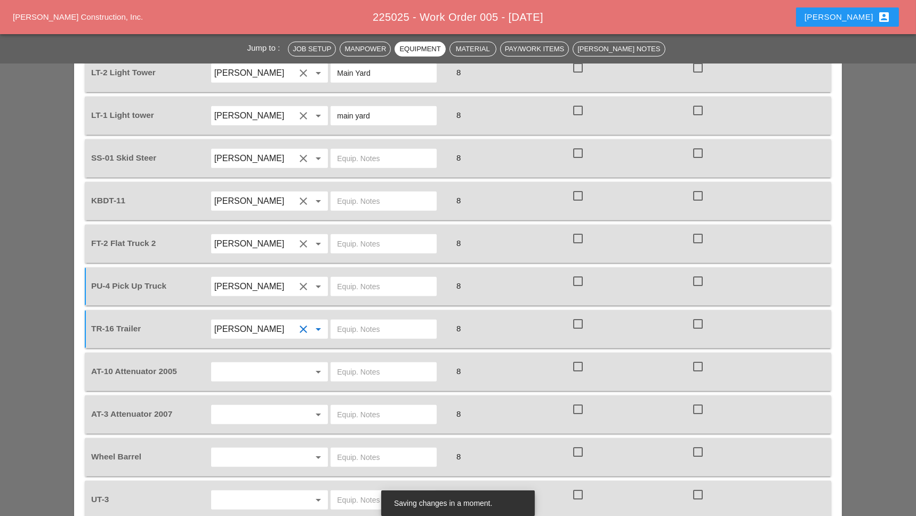
click at [243, 363] on input "text" at bounding box center [254, 371] width 81 height 17
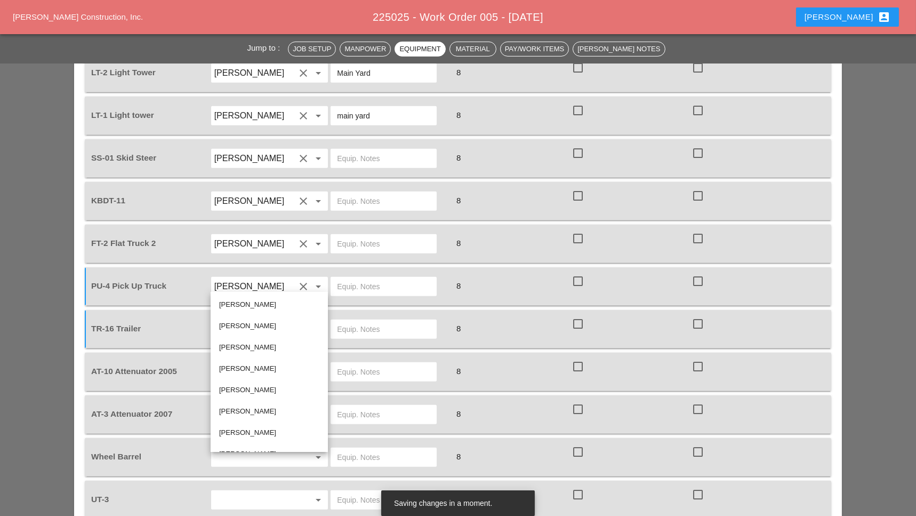
scroll to position [57, 0]
click at [242, 442] on div "[PERSON_NAME]" at bounding box center [269, 439] width 100 height 13
type input "[PERSON_NAME]"
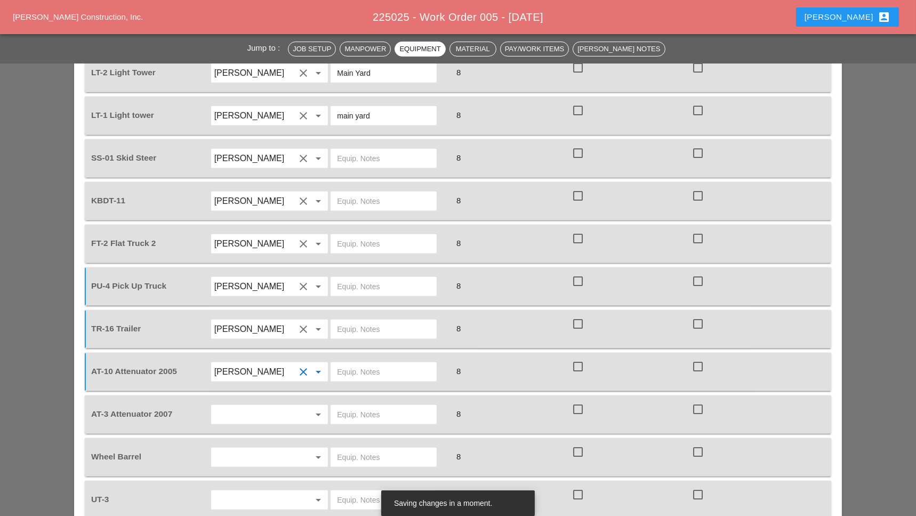
click at [241, 406] on input "text" at bounding box center [254, 414] width 81 height 17
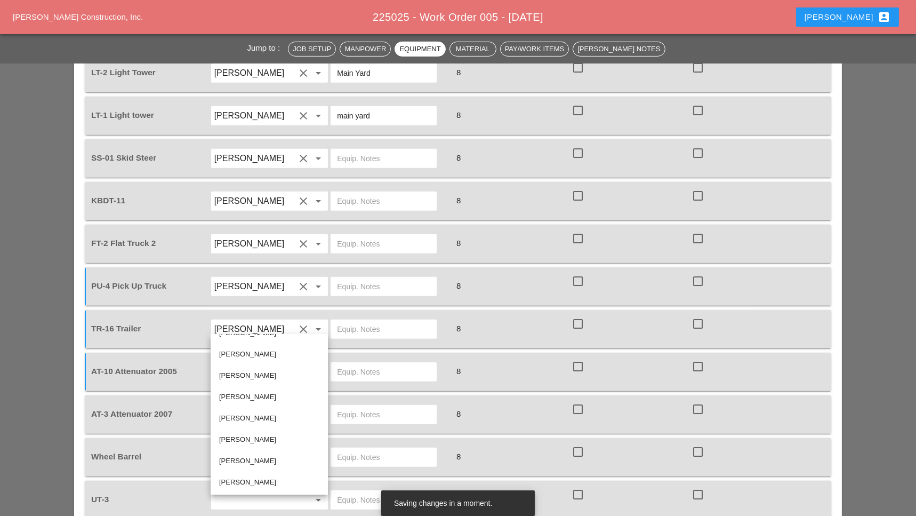
drag, startPoint x: 236, startPoint y: 436, endPoint x: 213, endPoint y: 392, distance: 49.1
click at [236, 436] on div "[PERSON_NAME]" at bounding box center [269, 439] width 100 height 13
type input "[PERSON_NAME]"
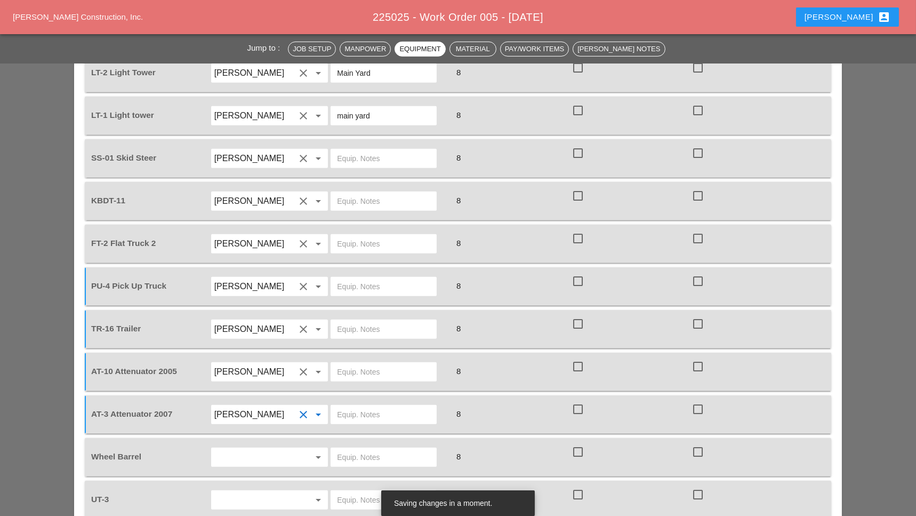
scroll to position [1422, 0]
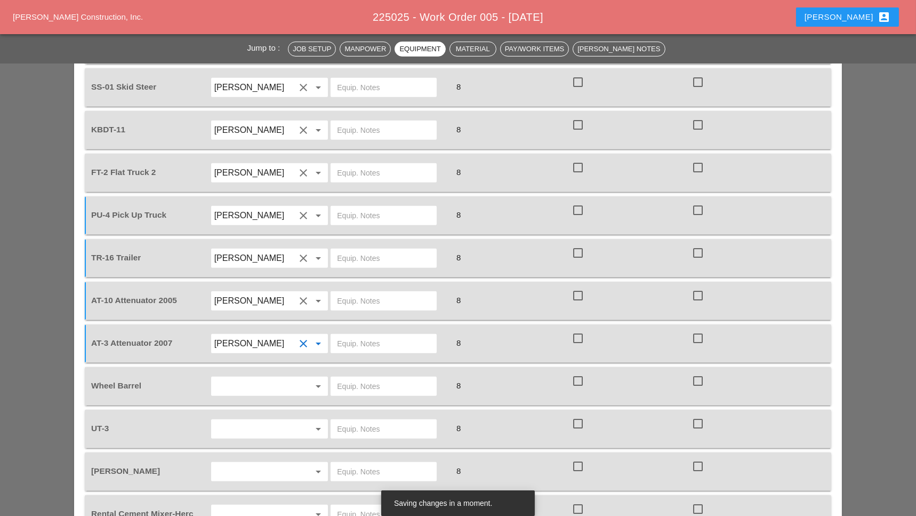
click at [226, 378] on input "text" at bounding box center [254, 386] width 81 height 17
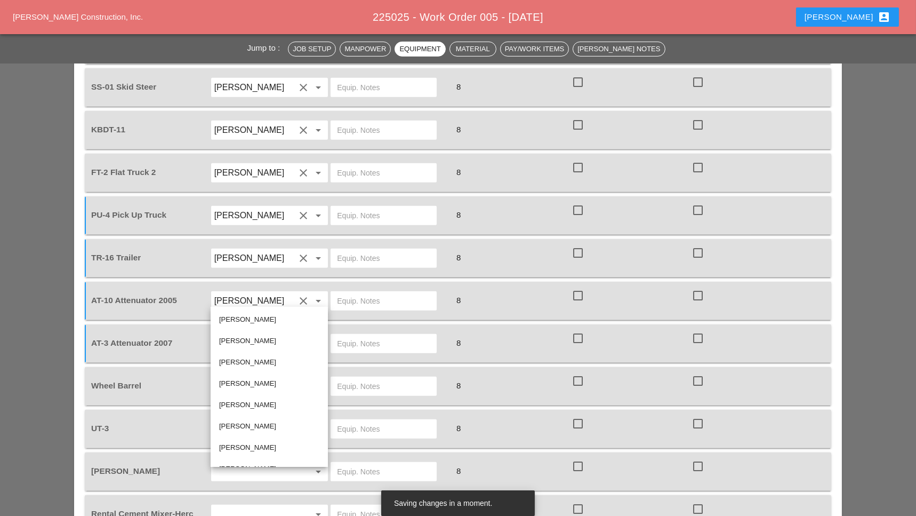
click at [245, 380] on div "[PERSON_NAME]" at bounding box center [269, 383] width 100 height 13
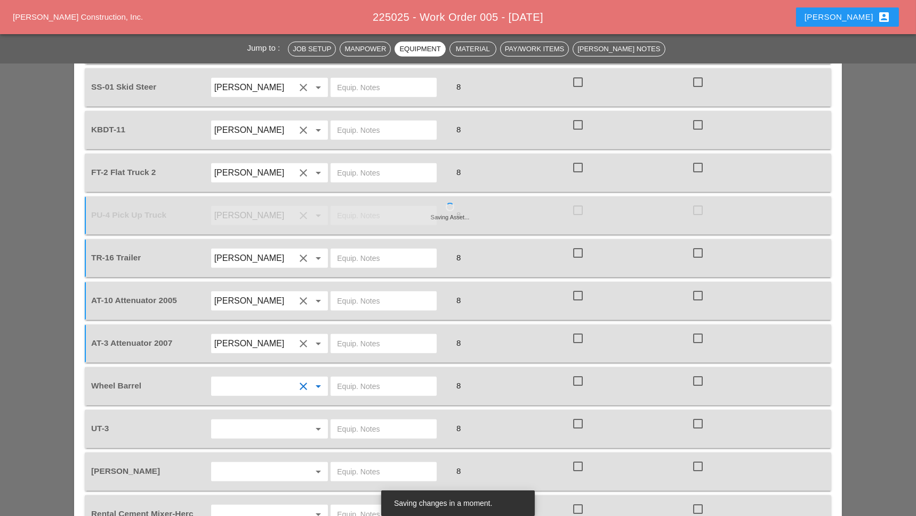
type input "[PERSON_NAME]"
click at [346, 378] on input "text" at bounding box center [383, 386] width 93 height 17
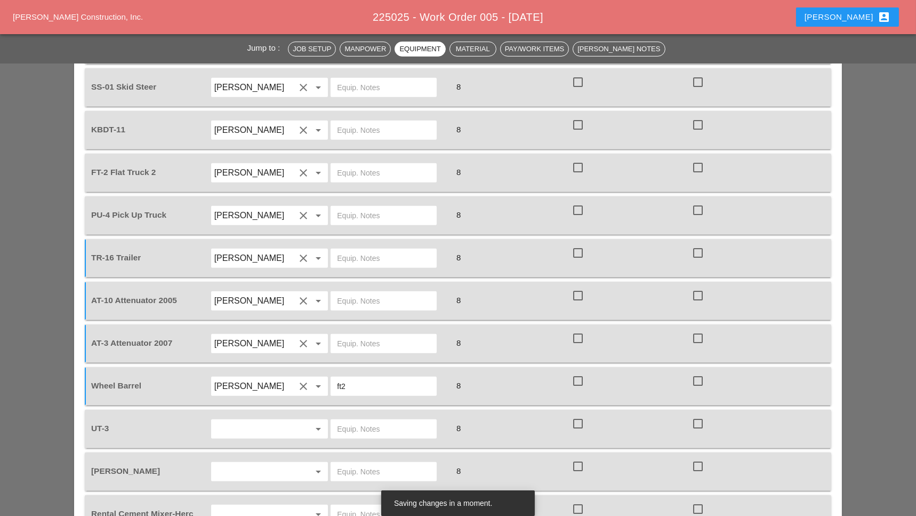
type input "ft2"
click at [224, 420] on input "text" at bounding box center [254, 428] width 81 height 17
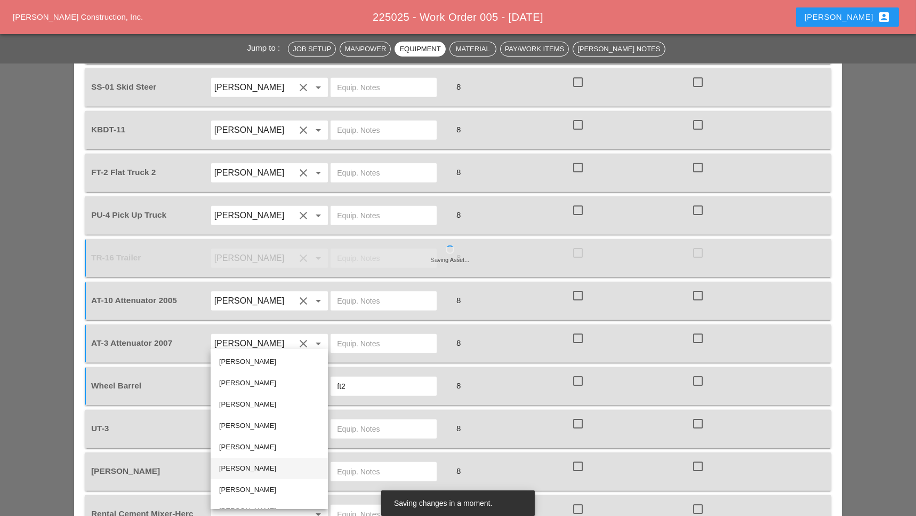
click at [240, 420] on input "text" at bounding box center [254, 428] width 81 height 17
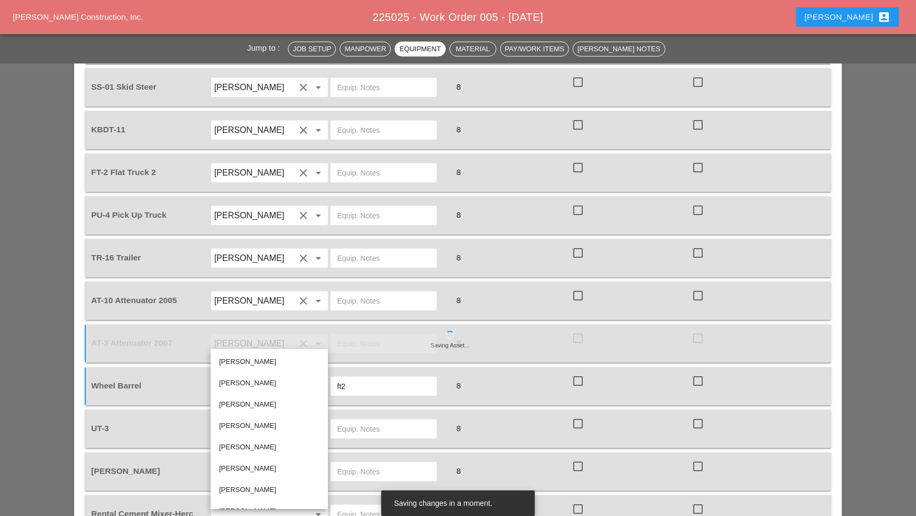
scroll to position [0, 0]
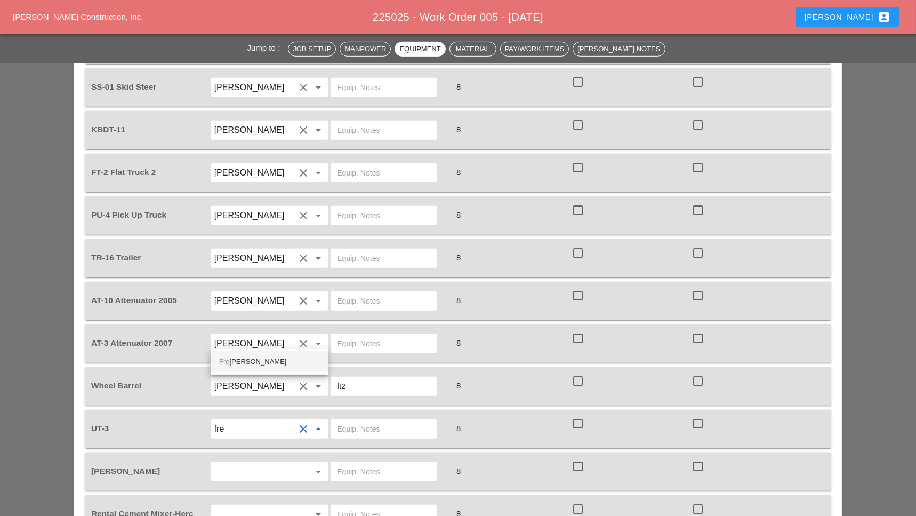
click at [271, 359] on div "Fre ddie Rodas Torres" at bounding box center [269, 361] width 100 height 13
type input "[PERSON_NAME]"
click at [249, 463] on input "text" at bounding box center [254, 471] width 81 height 17
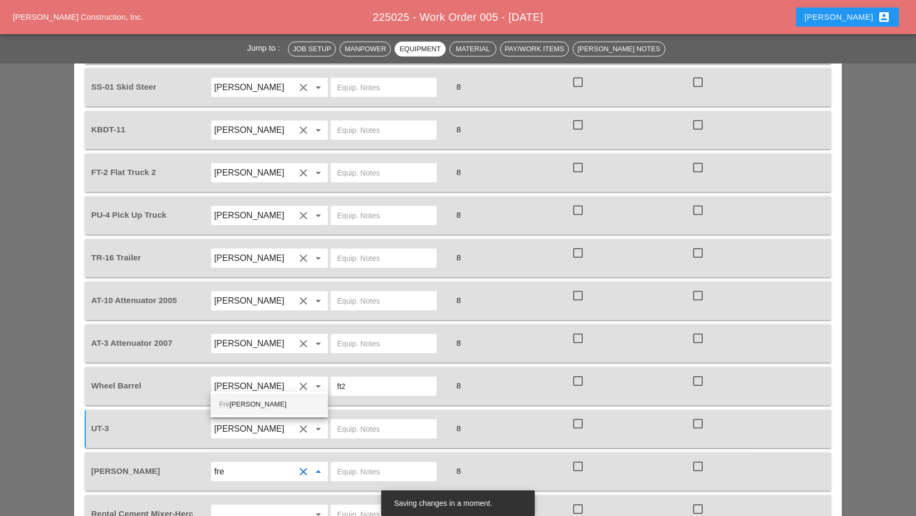
click at [243, 401] on div "Fre ddie Rodas Torres" at bounding box center [269, 404] width 100 height 13
type input "[PERSON_NAME]"
click at [249, 506] on input "text" at bounding box center [254, 514] width 81 height 17
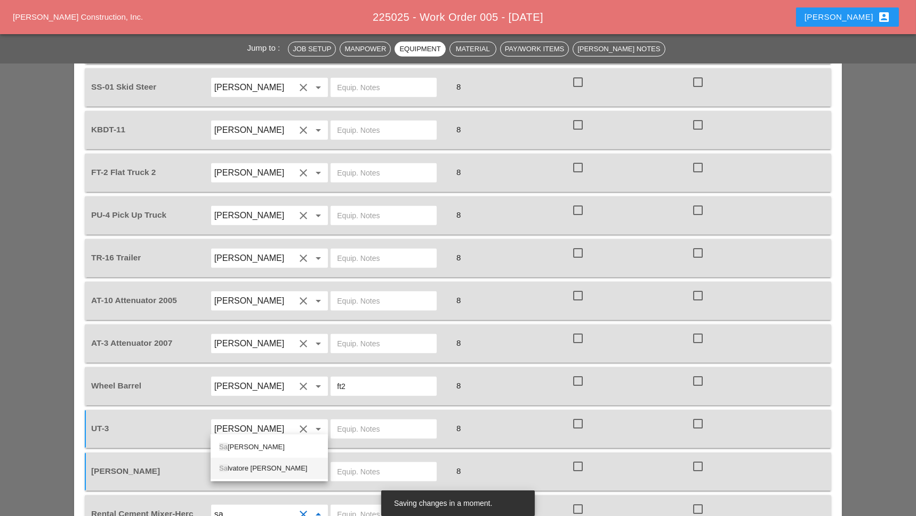
click at [245, 464] on div "Sa lvatore Gambino" at bounding box center [269, 468] width 100 height 13
type input "[PERSON_NAME]"
click at [342, 506] on input "text" at bounding box center [383, 514] width 93 height 17
type input "ft2"
click at [356, 463] on input "text" at bounding box center [383, 471] width 93 height 17
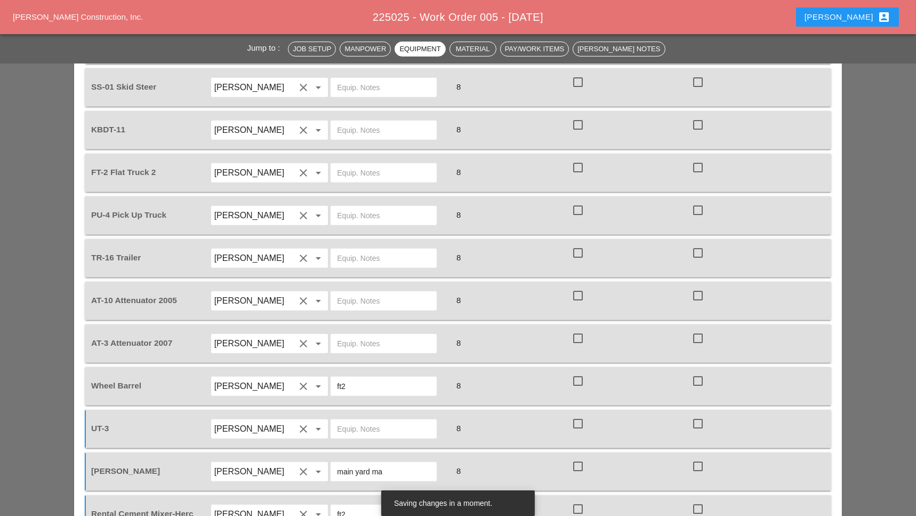
type input "main yard mai"
click at [368, 420] on input "text" at bounding box center [383, 428] width 93 height 17
type input "n"
click at [384, 463] on input "main yard mai" at bounding box center [383, 471] width 93 height 17
drag, startPoint x: 353, startPoint y: 380, endPoint x: 333, endPoint y: 380, distance: 20.3
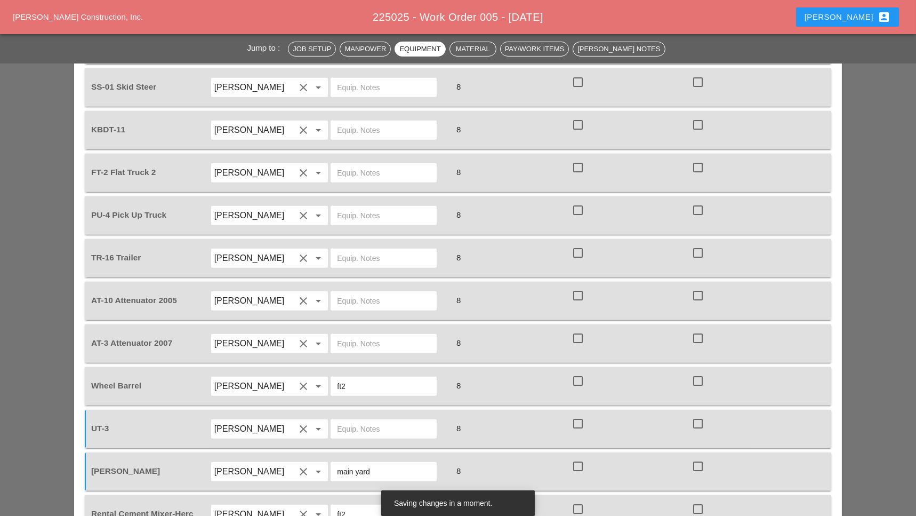
click at [333, 462] on div "main yard" at bounding box center [384, 471] width 106 height 19
type input "main yard"
click at [350, 420] on input "text" at bounding box center [383, 428] width 93 height 17
paste input "main yard"
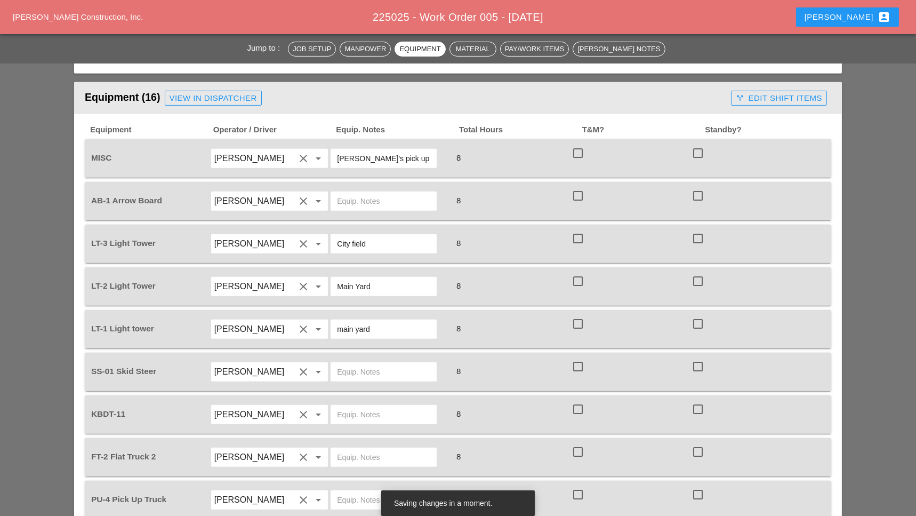
scroll to position [1208, 0]
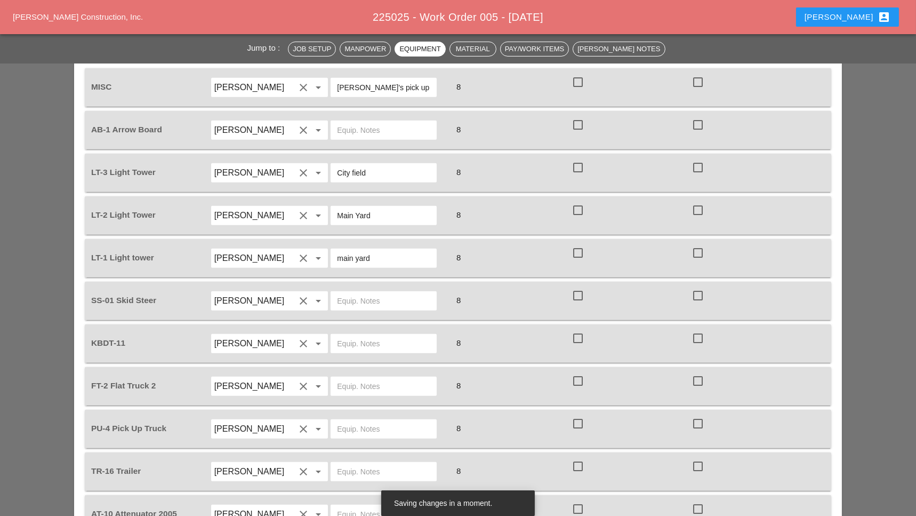
type input "main yard"
click at [350, 292] on input "text" at bounding box center [383, 300] width 93 height 17
drag, startPoint x: 395, startPoint y: 211, endPoint x: 334, endPoint y: 212, distance: 60.8
click at [334, 291] on div "[PERSON_NAME] yard" at bounding box center [384, 300] width 106 height 19
type input "[PERSON_NAME] yard"
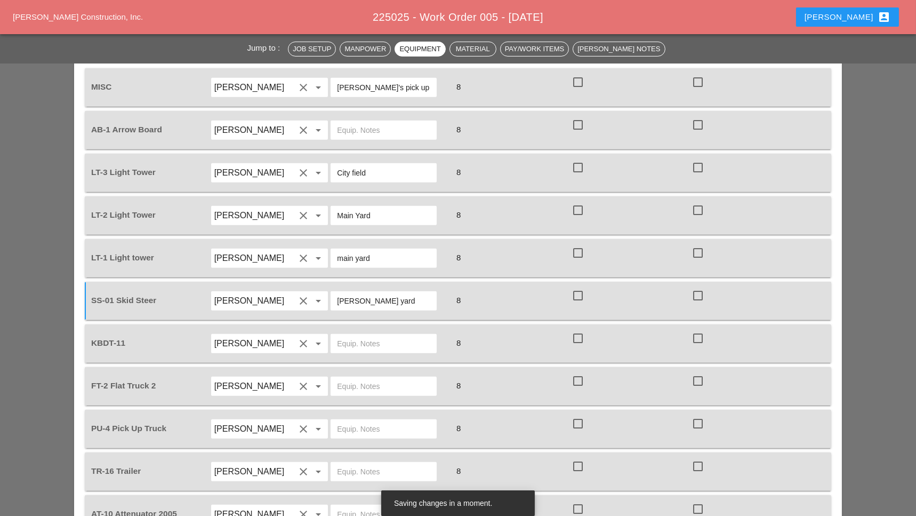
click at [353, 335] on input "text" at bounding box center [383, 343] width 93 height 17
paste input "[PERSON_NAME] yard"
type input "[PERSON_NAME] yard"
click at [353, 378] on input "text" at bounding box center [383, 386] width 93 height 17
click at [353, 452] on div "TR-16 Trailer Luis Ceja Rodriguez clear arrow_drop_down 8 check_box_outline_bla…" at bounding box center [458, 471] width 747 height 38
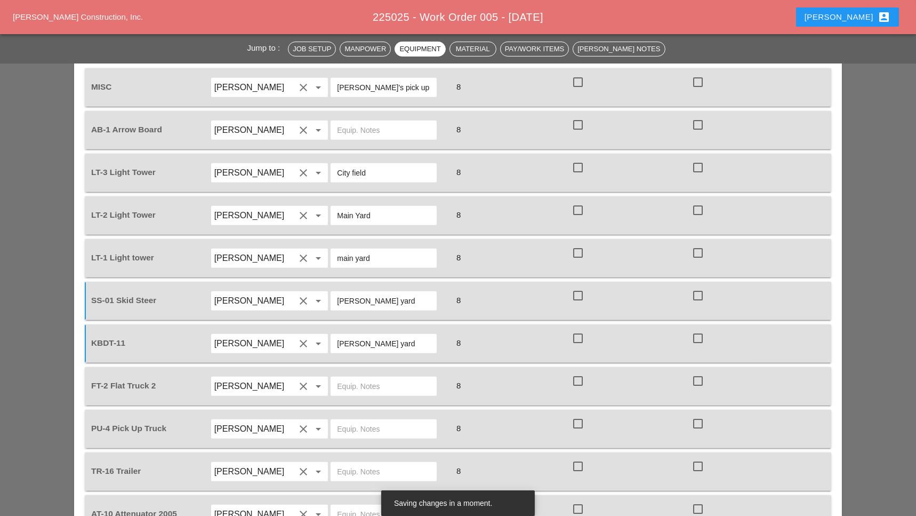
click at [352, 463] on input "text" at bounding box center [383, 471] width 93 height 17
paste input "[PERSON_NAME] yard"
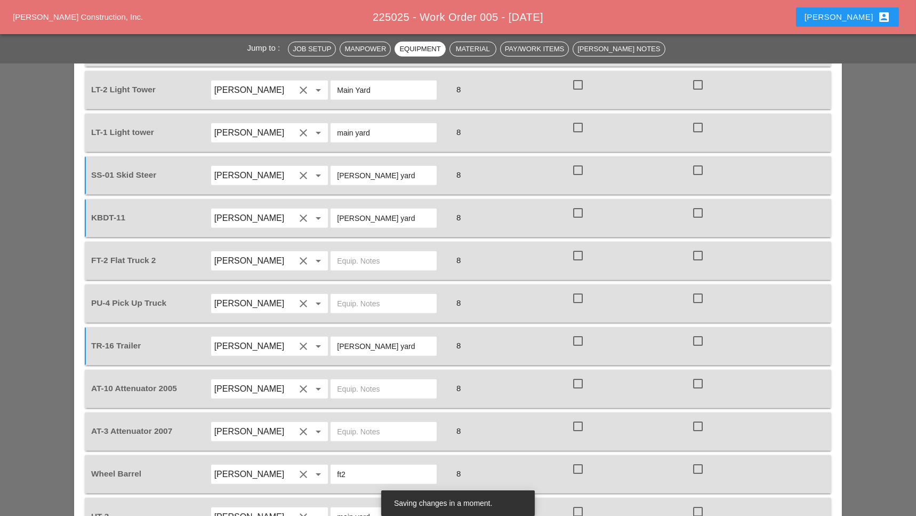
scroll to position [1351, 0]
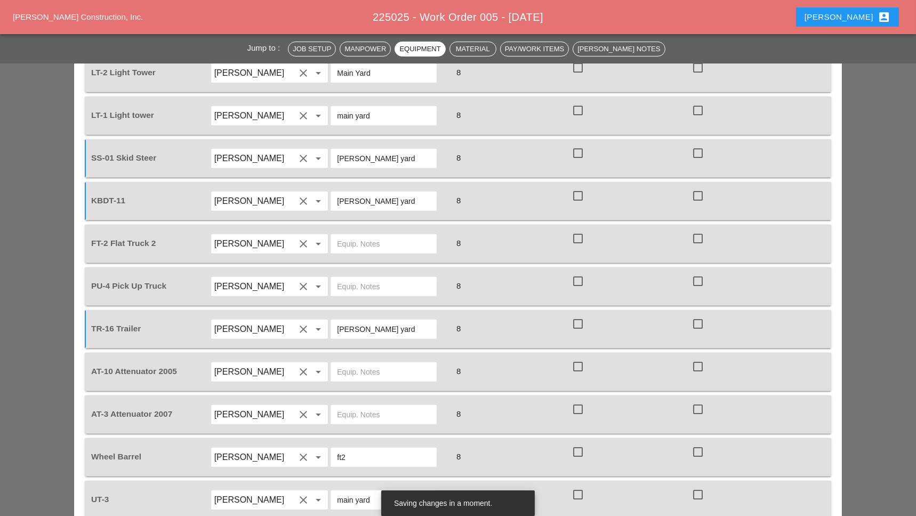
type input "[PERSON_NAME] yard"
click at [344, 363] on input "text" at bounding box center [383, 371] width 93 height 17
paste input "[PERSON_NAME] yard"
type input "[PERSON_NAME] yard"
click at [348, 406] on input "text" at bounding box center [383, 414] width 93 height 17
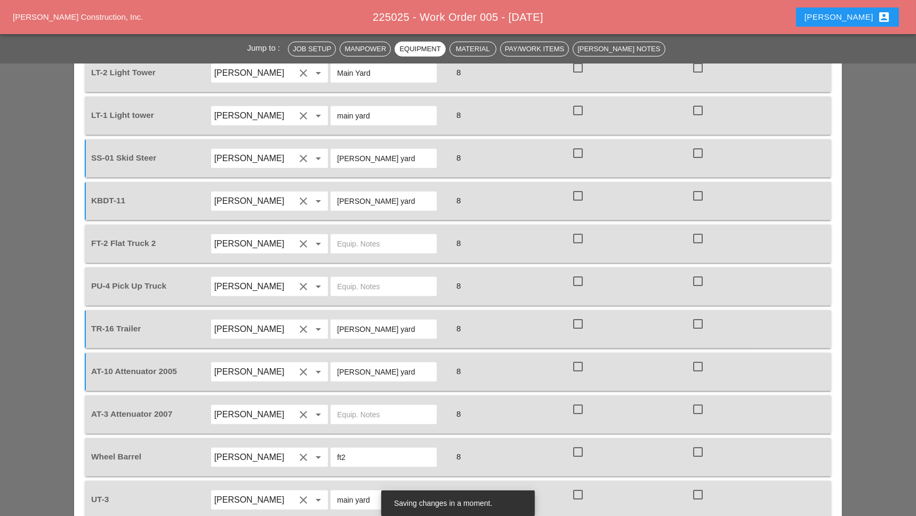
paste input "[PERSON_NAME] yard"
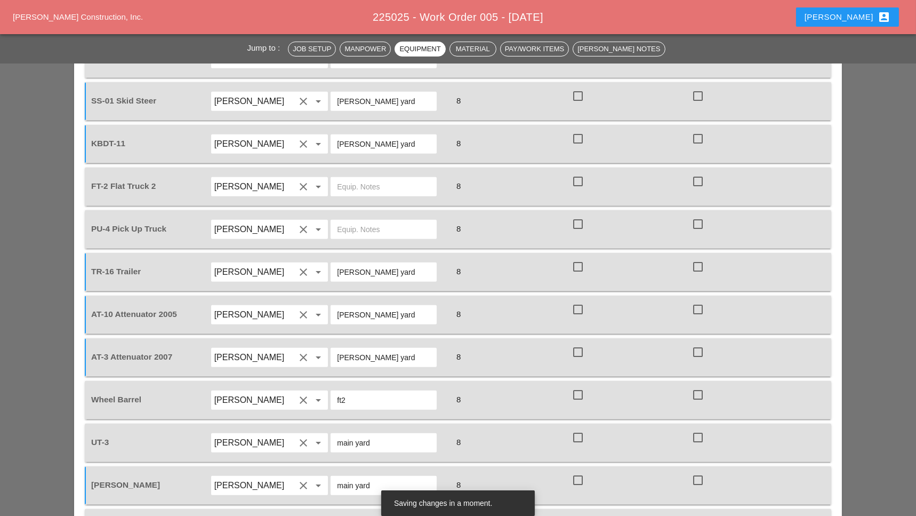
scroll to position [1208, 0]
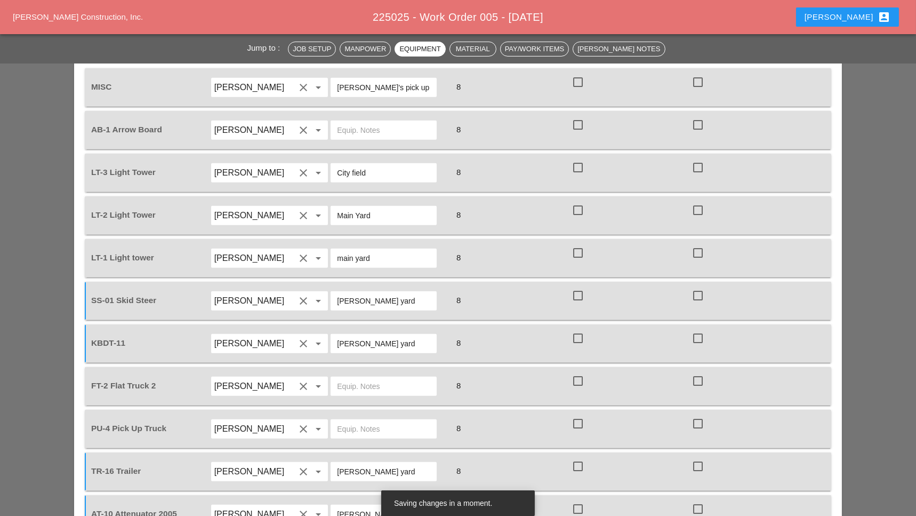
type input "[PERSON_NAME] yard"
click at [348, 378] on input "text" at bounding box center [383, 386] width 93 height 17
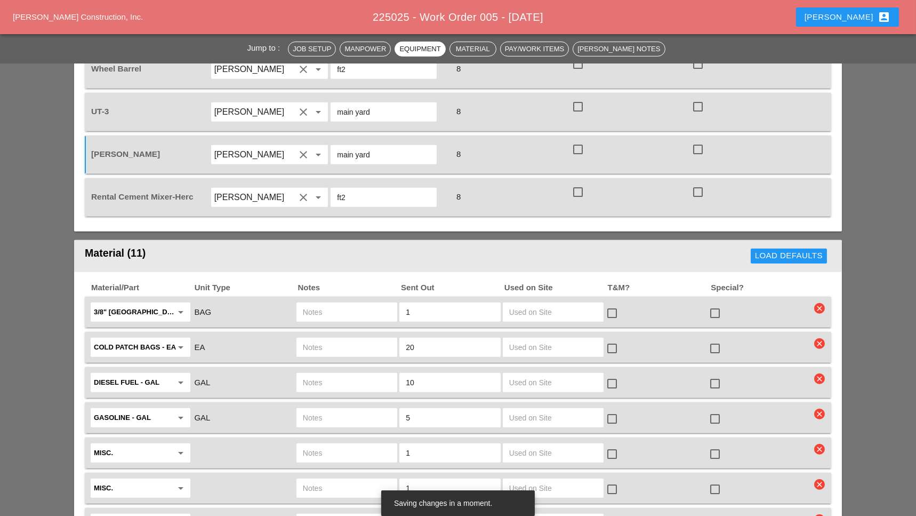
scroll to position [1777, 0]
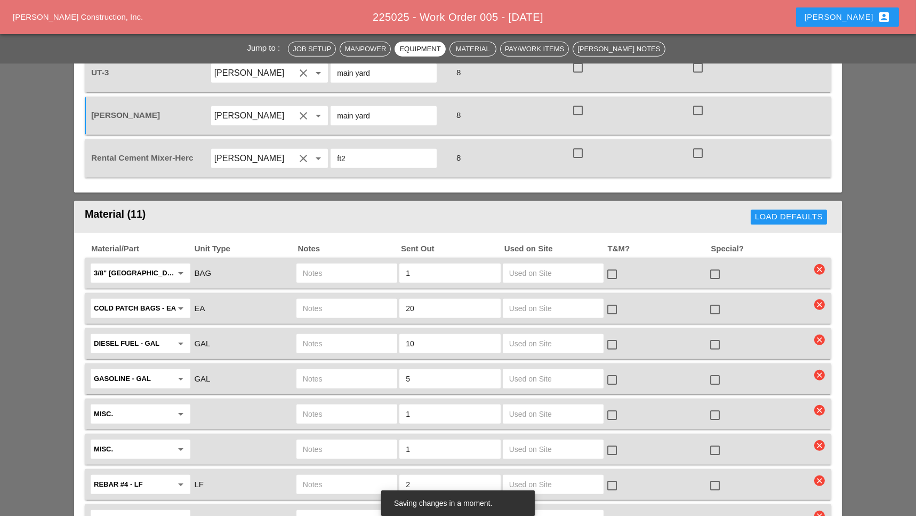
type input "main yard"
click at [332, 265] on input "text" at bounding box center [347, 273] width 88 height 17
type input "ft2 skid"
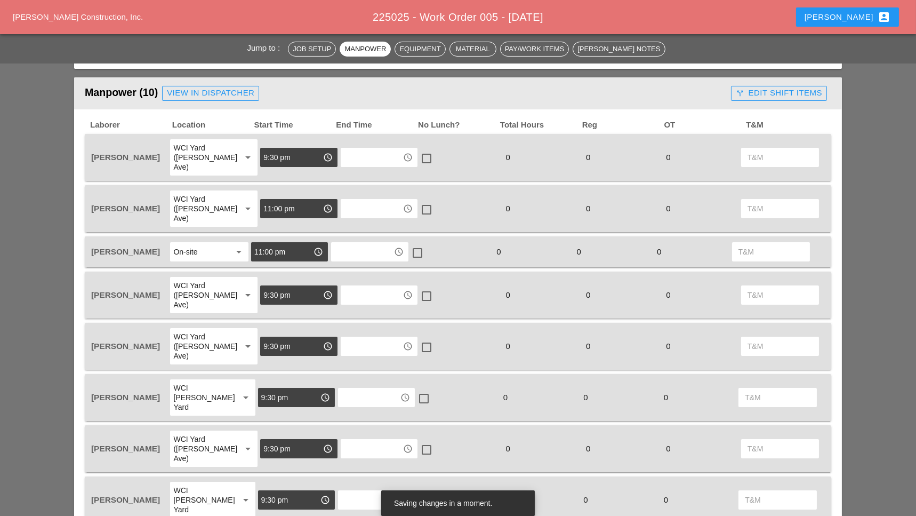
scroll to position [498, 0]
